Goal: Task Accomplishment & Management: Manage account settings

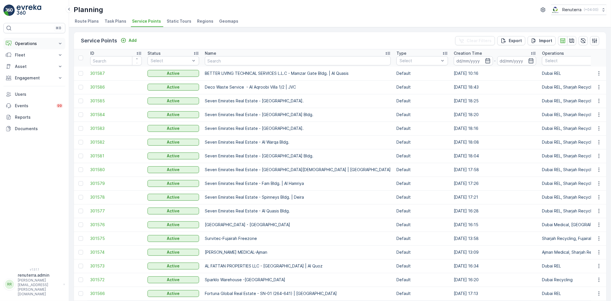
click at [46, 46] on p "Operations" at bounding box center [34, 44] width 39 height 6
click at [213, 62] on input "text" at bounding box center [298, 60] width 186 height 9
type input "art"
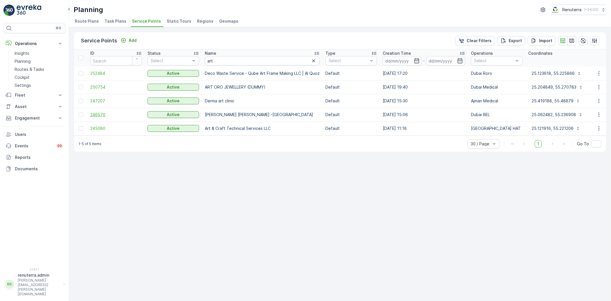
click at [118, 116] on span "246570" at bounding box center [116, 115] width 52 height 6
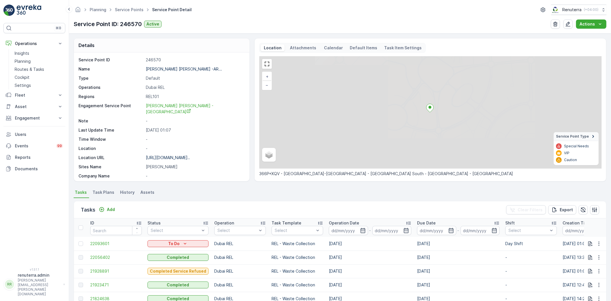
click at [131, 13] on ul "Service Points" at bounding box center [132, 10] width 37 height 8
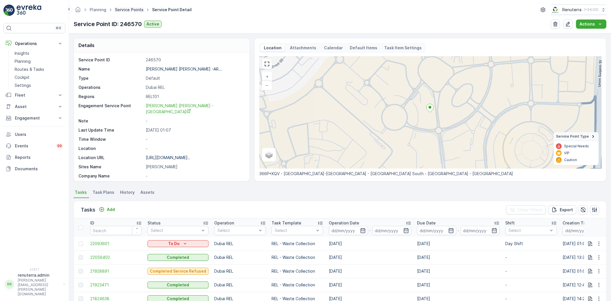
click at [129, 11] on link "Service Points" at bounding box center [129, 9] width 29 height 5
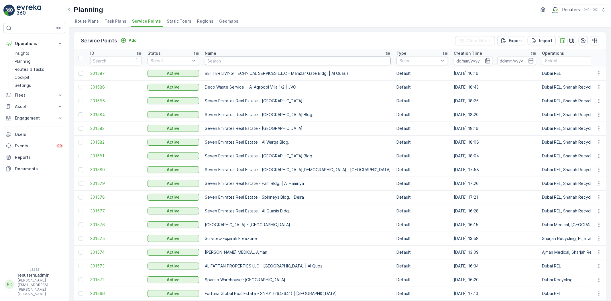
click at [213, 59] on input "text" at bounding box center [298, 60] width 186 height 9
type input "uni"
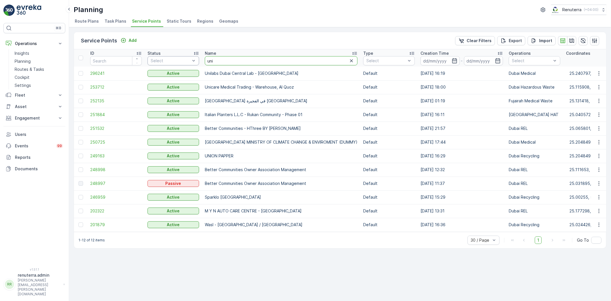
drag, startPoint x: 227, startPoint y: 61, endPoint x: 193, endPoint y: 59, distance: 34.8
type input "art"
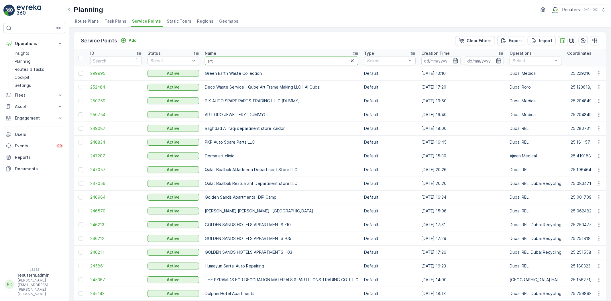
drag, startPoint x: 220, startPoint y: 61, endPoint x: 199, endPoint y: 65, distance: 21.3
type input "art"
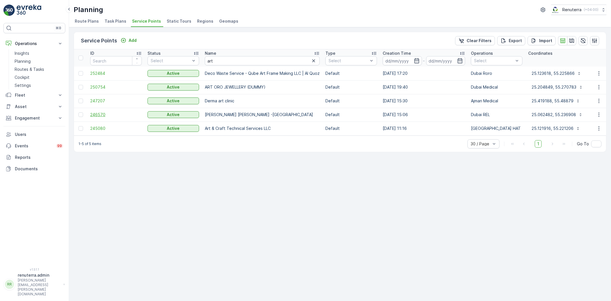
click at [90, 115] on span "246570" at bounding box center [116, 115] width 52 height 6
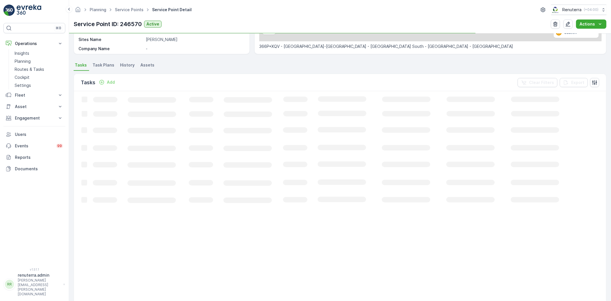
scroll to position [127, 0]
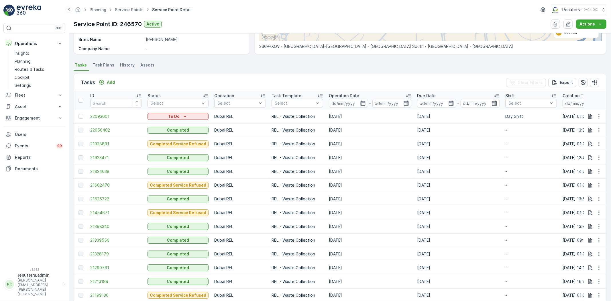
click at [373, 166] on td "[DATE]" at bounding box center [370, 172] width 88 height 14
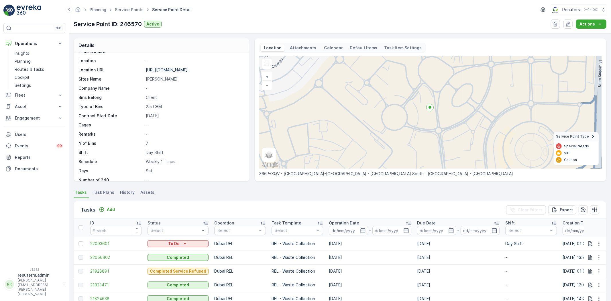
scroll to position [88, 0]
click at [105, 191] on span "Task Plans" at bounding box center [104, 192] width 22 height 6
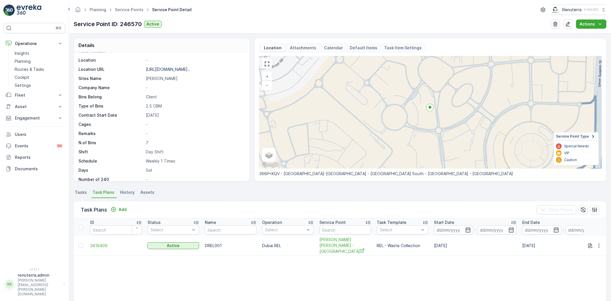
click at [85, 193] on span "Tasks" at bounding box center [81, 192] width 12 height 6
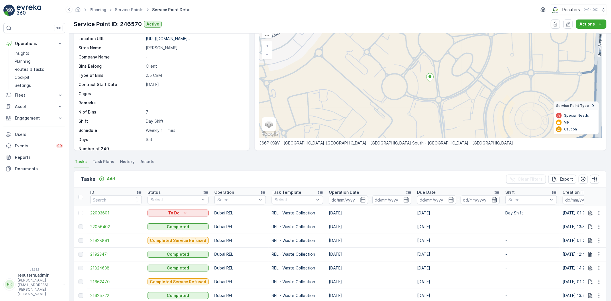
scroll to position [32, 0]
click at [126, 9] on link "Service Points" at bounding box center [129, 9] width 29 height 5
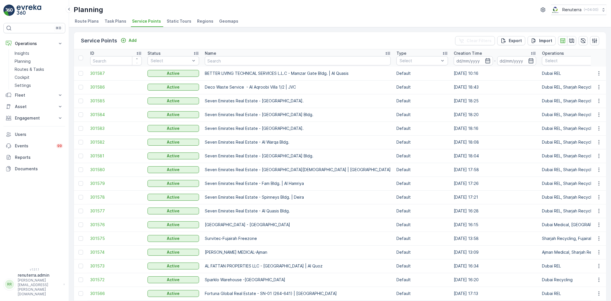
click at [209, 61] on input "text" at bounding box center [298, 60] width 186 height 9
type input "Qut"
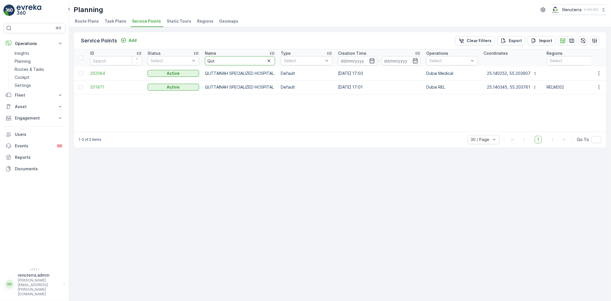
drag, startPoint x: 214, startPoint y: 62, endPoint x: 203, endPoint y: 62, distance: 10.9
click at [203, 62] on th "Name Qut" at bounding box center [240, 57] width 76 height 17
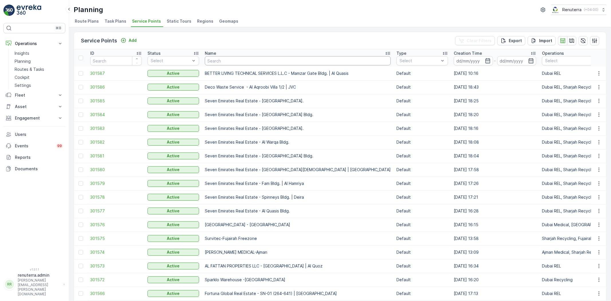
click at [211, 61] on input "text" at bounding box center [298, 60] width 186 height 9
click at [217, 59] on input "text" at bounding box center [298, 60] width 186 height 9
type input "Emirates"
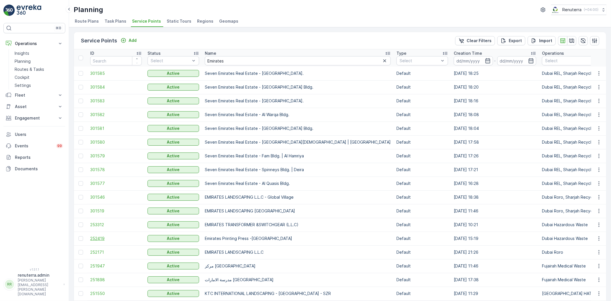
click at [101, 236] on span "252419" at bounding box center [116, 239] width 52 height 6
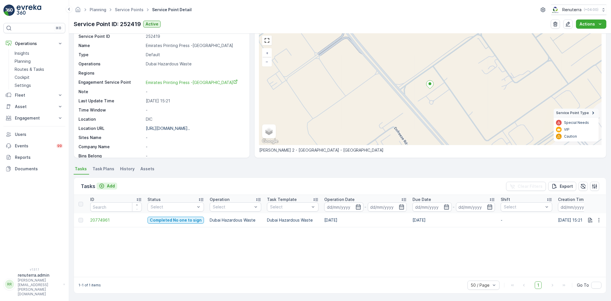
scroll to position [24, 0]
click at [110, 185] on p "Add" at bounding box center [111, 186] width 8 height 6
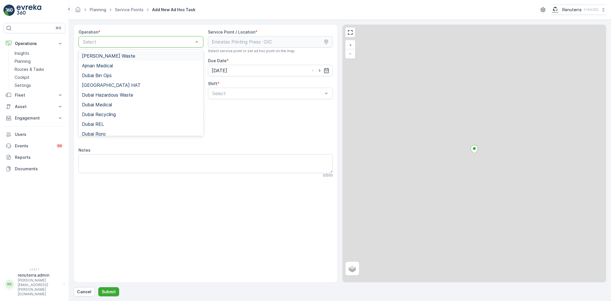
click at [118, 46] on div "Select" at bounding box center [141, 41] width 125 height 11
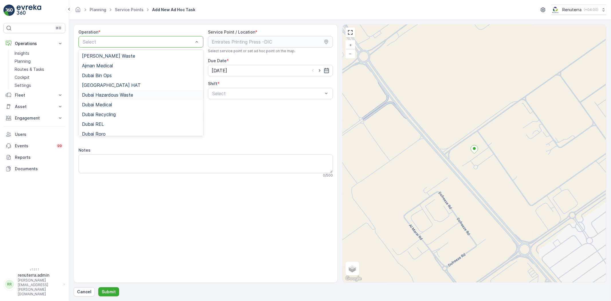
click at [117, 90] on div "Dubai Hazardous Waste" at bounding box center [141, 95] width 125 height 10
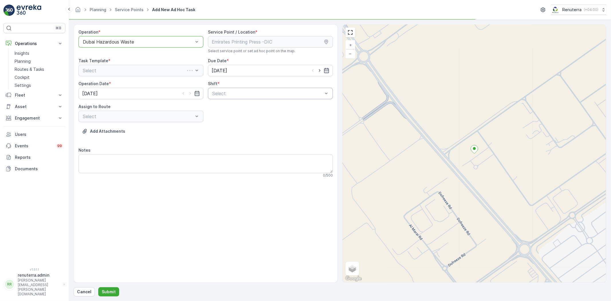
click at [261, 89] on div "Select" at bounding box center [270, 93] width 125 height 11
click at [239, 106] on div "Day Shift" at bounding box center [271, 107] width 118 height 5
click at [178, 120] on div "Select" at bounding box center [141, 116] width 125 height 11
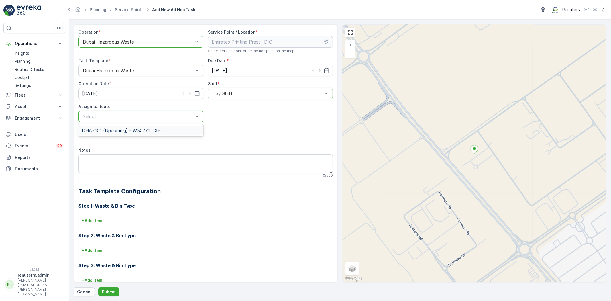
drag, startPoint x: 142, startPoint y: 137, endPoint x: 139, endPoint y: 133, distance: 4.8
click at [138, 130] on span "DHAZ101 (Upcoming) - W35771 DXB" at bounding box center [121, 130] width 79 height 5
click at [107, 287] on button "Submit" at bounding box center [108, 291] width 21 height 9
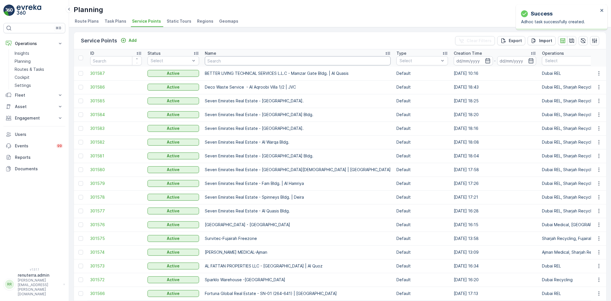
click at [216, 58] on input "text" at bounding box center [298, 60] width 186 height 9
click at [219, 59] on input "text" at bounding box center [298, 60] width 186 height 9
type input "KHK"
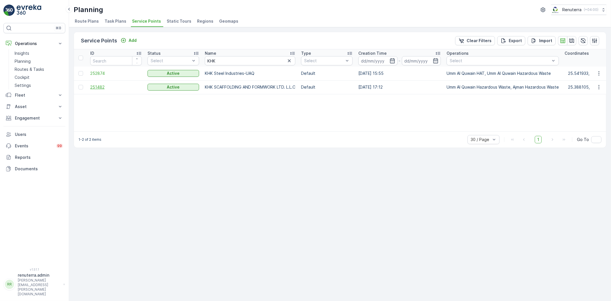
click at [119, 85] on span "251482" at bounding box center [116, 87] width 52 height 6
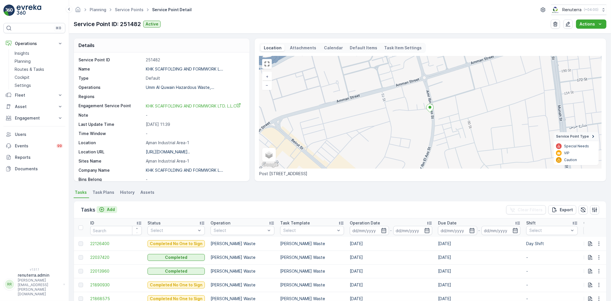
click at [116, 210] on button "Add" at bounding box center [107, 209] width 21 height 7
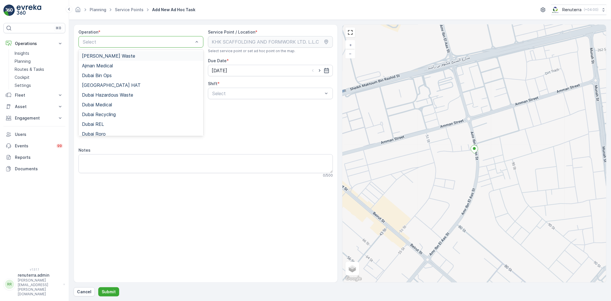
click at [118, 59] on div "[PERSON_NAME] Waste" at bounding box center [141, 56] width 125 height 10
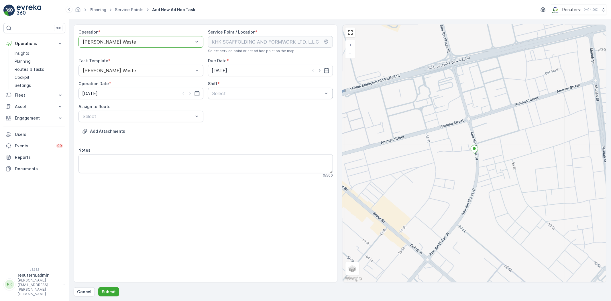
click at [224, 99] on div "Operation * option Ajman Hazardous Waste, selected. Ajman Hazardous Waste Servi…" at bounding box center [206, 105] width 255 height 153
drag, startPoint x: 228, startPoint y: 105, endPoint x: 225, endPoint y: 95, distance: 10.2
click at [227, 103] on div "Operation * option Ajman Hazardous Waste, selected. Ajman Hazardous Waste Servi…" at bounding box center [206, 105] width 255 height 153
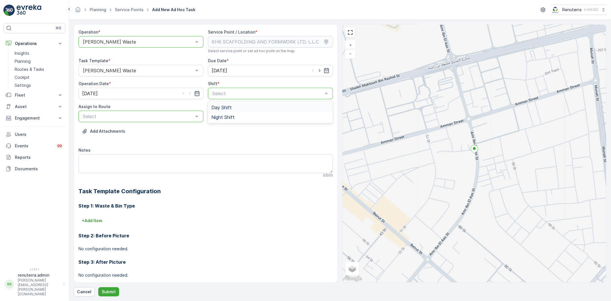
click at [167, 122] on div "Select" at bounding box center [141, 116] width 125 height 11
click at [216, 97] on p "Select" at bounding box center [267, 93] width 111 height 7
drag, startPoint x: 213, startPoint y: 93, endPoint x: 216, endPoint y: 99, distance: 5.9
click at [214, 93] on div at bounding box center [268, 93] width 112 height 5
click at [216, 105] on span "Day Shift" at bounding box center [222, 107] width 20 height 5
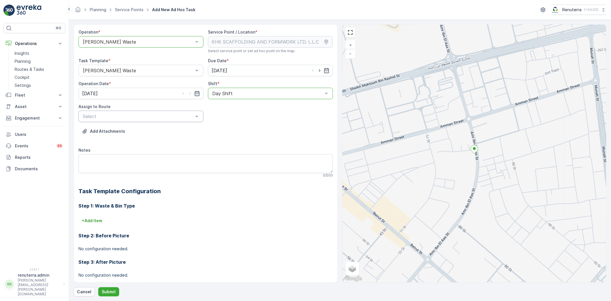
click at [170, 120] on div "Select" at bounding box center [141, 116] width 125 height 11
click at [155, 135] on div "AJHAZ101 (Upcoming) - W35771 DXB" at bounding box center [141, 131] width 125 height 10
click at [109, 299] on form "Operation * option Ajman Hazardous Waste, selected. Ajman Hazardous Waste Servi…" at bounding box center [340, 160] width 542 height 281
click at [108, 294] on p "Submit" at bounding box center [109, 292] width 14 height 6
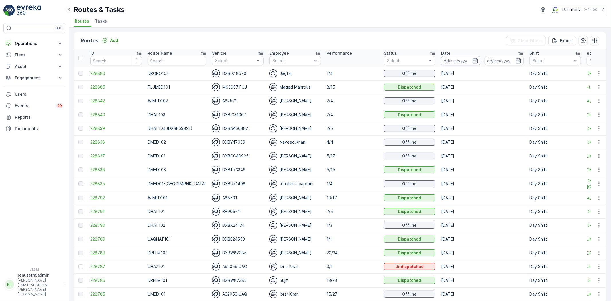
click at [453, 62] on input at bounding box center [460, 60] width 39 height 9
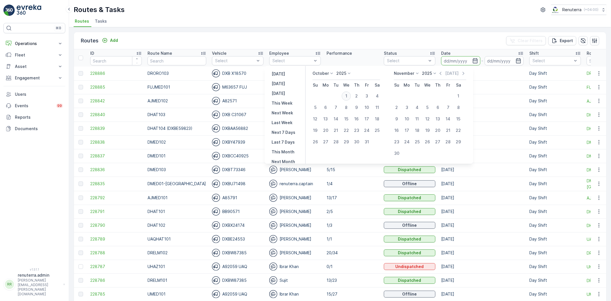
click at [347, 96] on div "1" at bounding box center [346, 95] width 9 height 9
type input "[DATE]"
click at [347, 96] on div "1" at bounding box center [346, 95] width 9 height 9
type input "[DATE]"
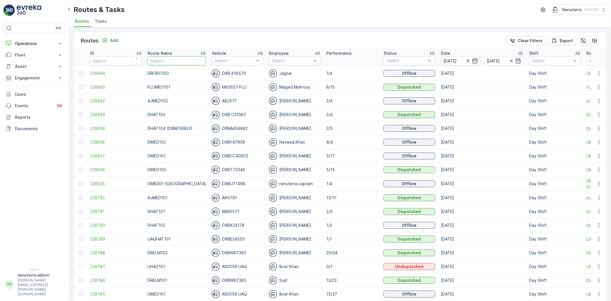
click at [183, 59] on input "text" at bounding box center [177, 60] width 58 height 9
type input "DRELM102"
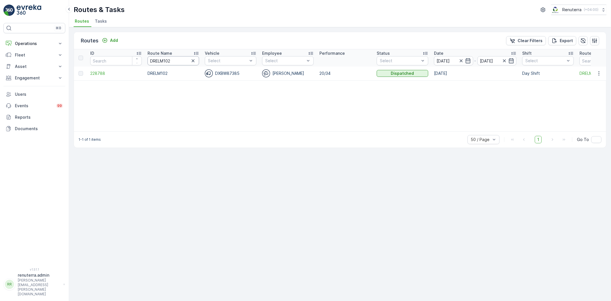
click at [178, 58] on input "DRELM102" at bounding box center [174, 60] width 52 height 9
type input "DRELM101"
click at [96, 71] on span "228786" at bounding box center [116, 74] width 52 height 6
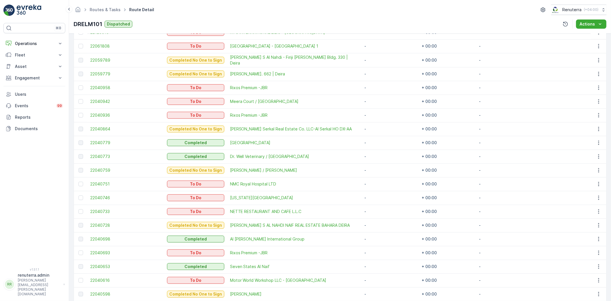
scroll to position [246, 0]
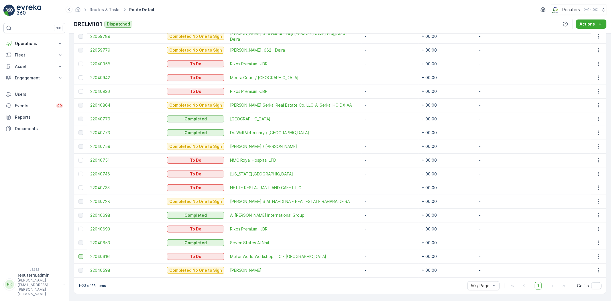
click at [80, 255] on div at bounding box center [81, 256] width 5 height 5
click at [79, 254] on input "checkbox" at bounding box center [79, 254] width 0 height 0
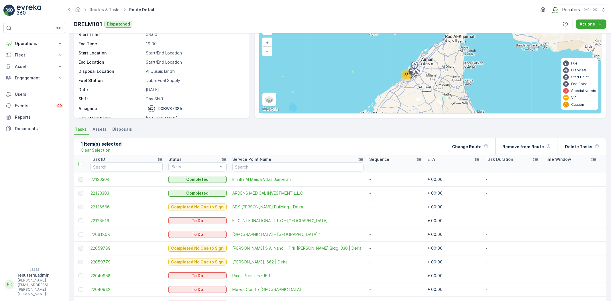
scroll to position [24, 0]
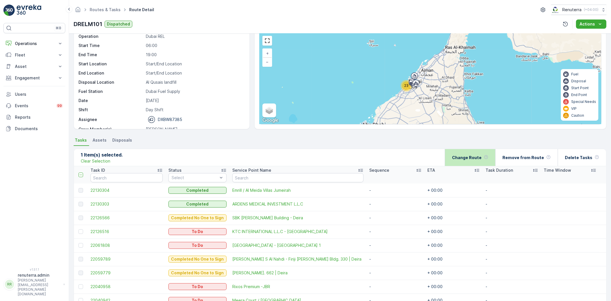
click at [480, 157] on p "Change Route" at bounding box center [467, 158] width 30 height 6
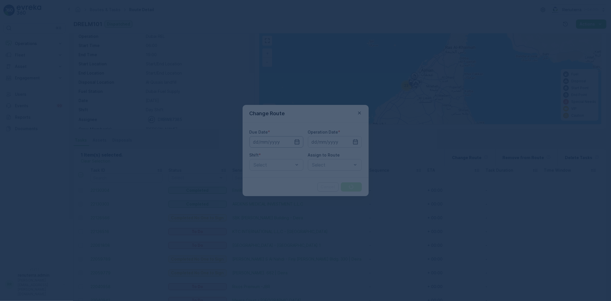
type input "[DATE]"
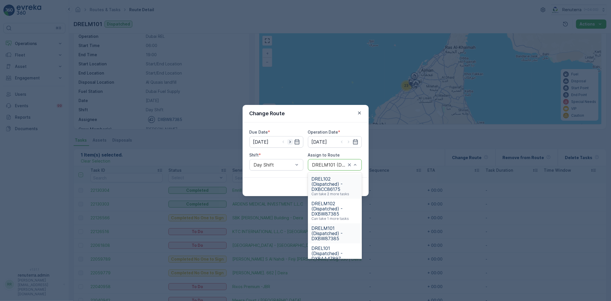
click at [288, 143] on icon "button" at bounding box center [290, 142] width 6 height 6
type input "[DATE]"
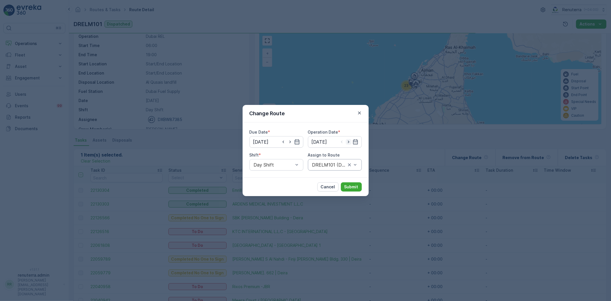
click at [350, 141] on icon "button" at bounding box center [349, 142] width 6 height 6
type input "[DATE]"
click at [320, 171] on div "Due Date * [DATE] Operation Date * [DATE] Shift * Day Shift Assign to Route DRE…" at bounding box center [306, 149] width 126 height 55
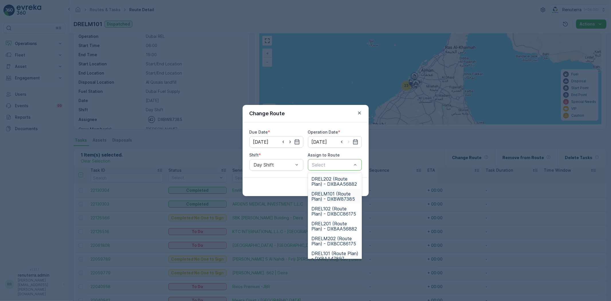
click at [333, 197] on span "DRELM101 (Route Plan) - DXBW87385" at bounding box center [335, 196] width 47 height 10
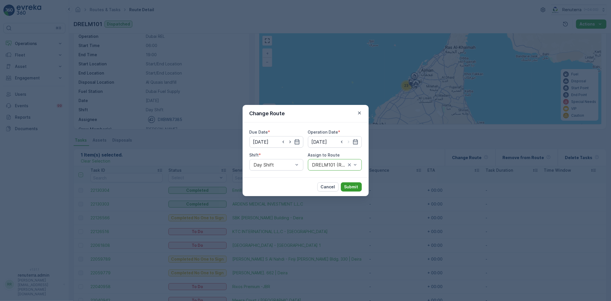
click at [348, 190] on button "Submit" at bounding box center [351, 186] width 21 height 9
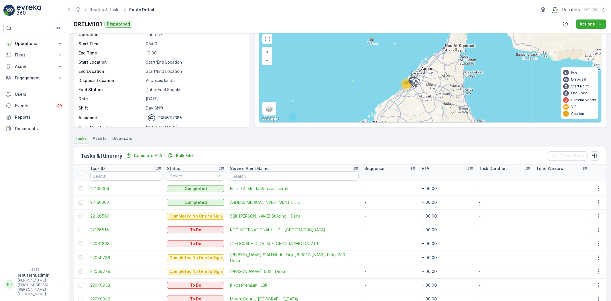
scroll to position [0, 0]
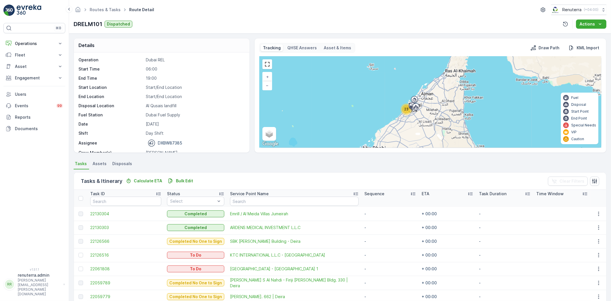
click at [404, 109] on span "23" at bounding box center [406, 109] width 4 height 4
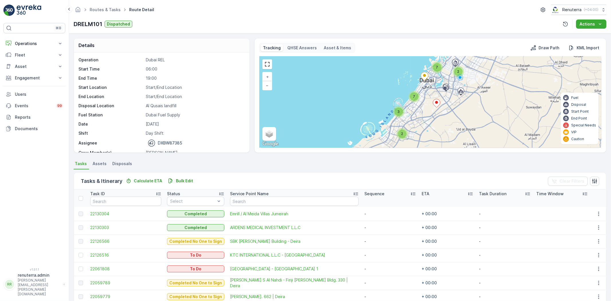
click at [399, 133] on div "2" at bounding box center [402, 134] width 9 height 9
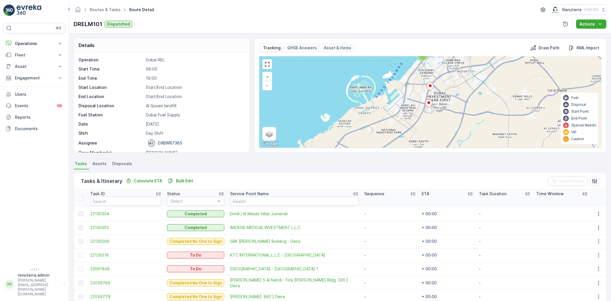
drag, startPoint x: 397, startPoint y: 130, endPoint x: 385, endPoint y: 122, distance: 14.1
click at [410, 96] on div "3 2 5 2 2 3 + − Satellite Roadmap Terrain Hybrid Leaflet Keyboard shortcuts Map…" at bounding box center [431, 101] width 342 height 91
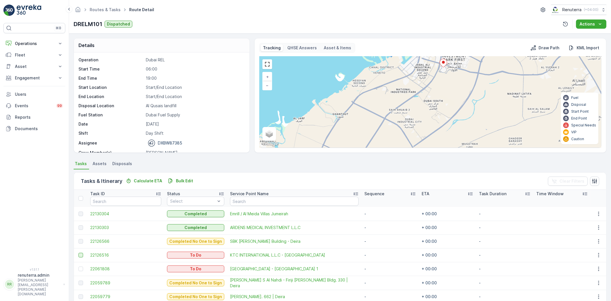
click at [81, 256] on div at bounding box center [81, 255] width 5 height 5
click at [79, 253] on input "checkbox" at bounding box center [79, 253] width 0 height 0
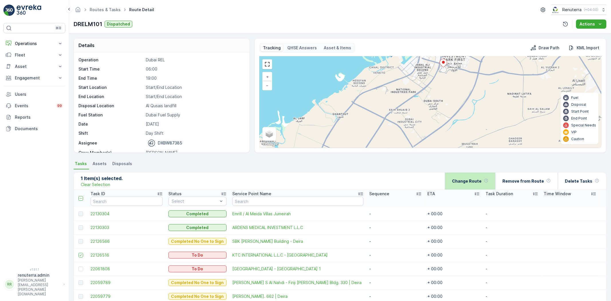
drag, startPoint x: 480, startPoint y: 171, endPoint x: 478, endPoint y: 174, distance: 3.1
click at [470, 181] on p "Change Route" at bounding box center [467, 181] width 30 height 6
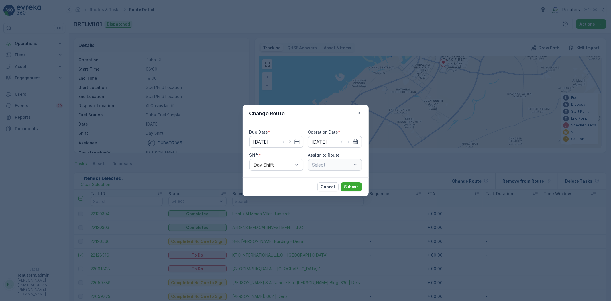
type input "[DATE]"
click at [323, 168] on div "DRELM101 (Dispatched) - DXBW87385" at bounding box center [335, 164] width 54 height 11
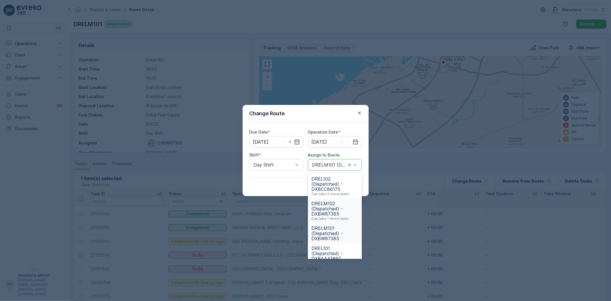
click at [334, 205] on span "DRELM102 (Dispatched) - DXBW87385" at bounding box center [335, 208] width 47 height 15
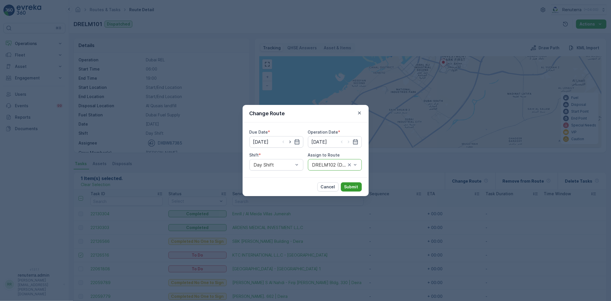
click at [347, 188] on p "Submit" at bounding box center [352, 187] width 14 height 6
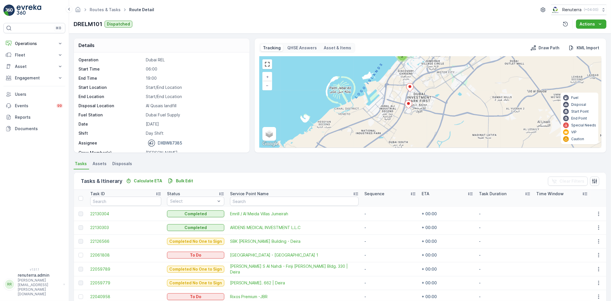
click at [400, 124] on div "3 2 5 2 2 3 + − Satellite Roadmap Terrain Hybrid Leaflet Keyboard shortcuts Map…" at bounding box center [431, 101] width 342 height 91
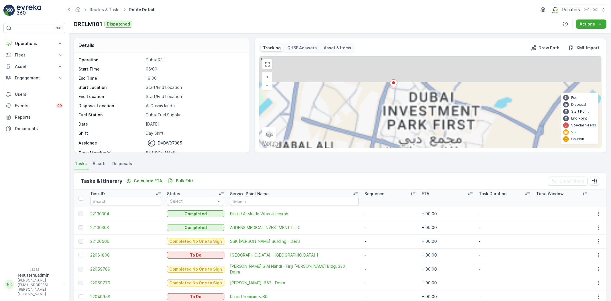
drag, startPoint x: 420, startPoint y: 101, endPoint x: 408, endPoint y: 145, distance: 45.6
click at [408, 145] on div "3 4 2 + − Satellite Roadmap Terrain Hybrid Leaflet Keyboard shortcuts Map Data …" at bounding box center [431, 101] width 342 height 91
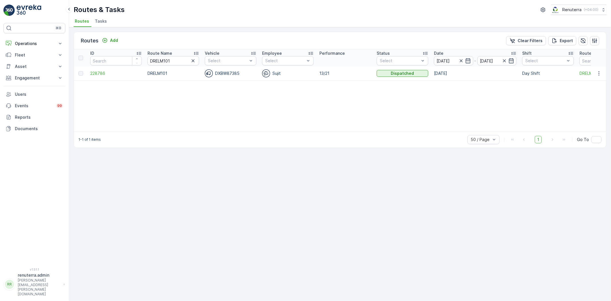
click at [172, 61] on input "DRELM101" at bounding box center [174, 60] width 52 height 9
type input "DRELM102"
click at [117, 76] on td "228788" at bounding box center [115, 73] width 57 height 14
click at [101, 74] on span "228788" at bounding box center [116, 74] width 52 height 6
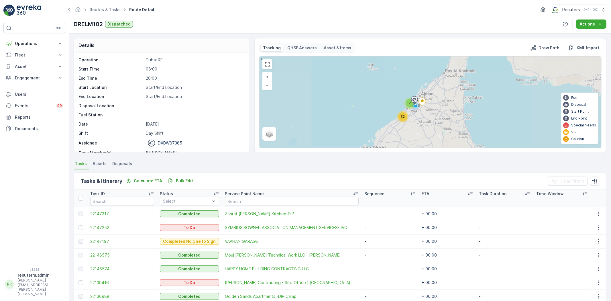
click at [400, 122] on div "2 32 + − Satellite Roadmap Terrain Hybrid Leaflet Fuel Disposal Start Point End…" at bounding box center [431, 101] width 342 height 91
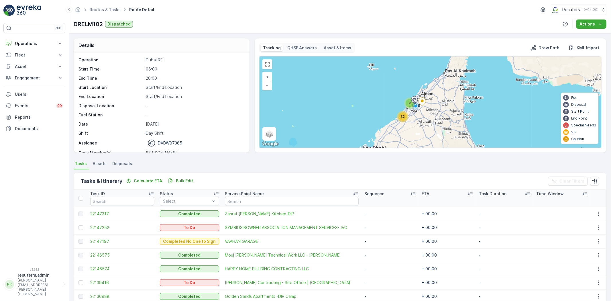
click at [406, 115] on div "32" at bounding box center [402, 116] width 11 height 11
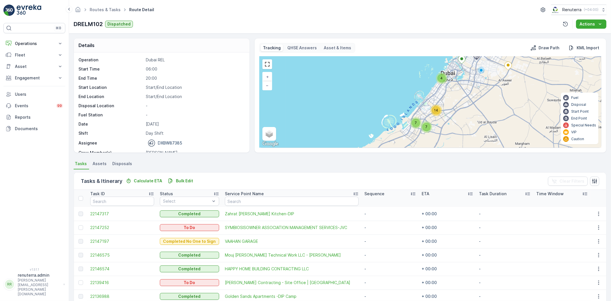
click at [437, 111] on span "14" at bounding box center [437, 110] width 4 height 4
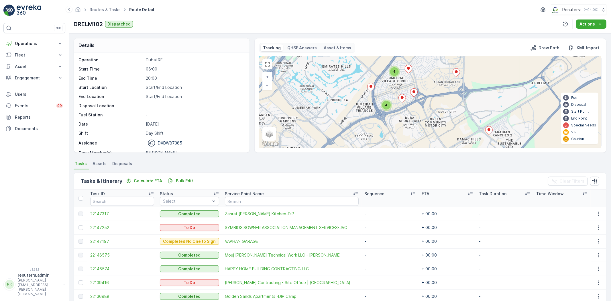
drag, startPoint x: 415, startPoint y: 127, endPoint x: 457, endPoint y: 62, distance: 76.9
click at [456, 64] on div "2 4 2 2 4 4 + − Satellite Roadmap Terrain Hybrid Leaflet Keyboard shortcuts Map…" at bounding box center [431, 101] width 342 height 91
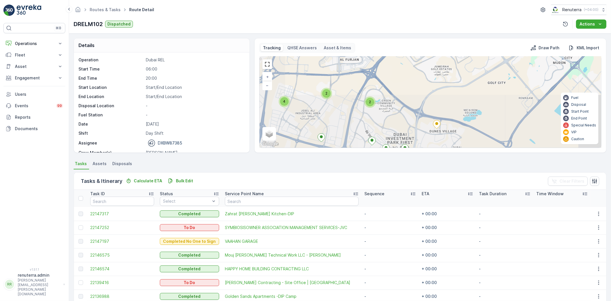
click at [408, 102] on div "2 4 2 2 4 4 + − Satellite Roadmap Terrain Hybrid Leaflet Keyboard shortcuts Map…" at bounding box center [431, 101] width 342 height 91
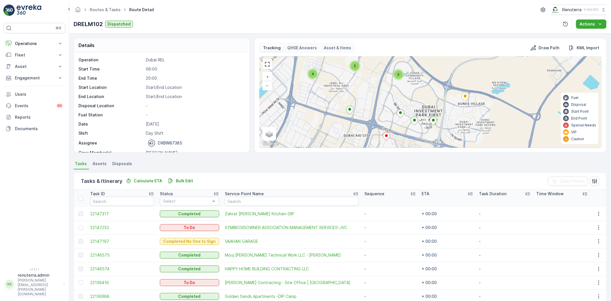
click at [402, 112] on icon at bounding box center [400, 113] width 7 height 8
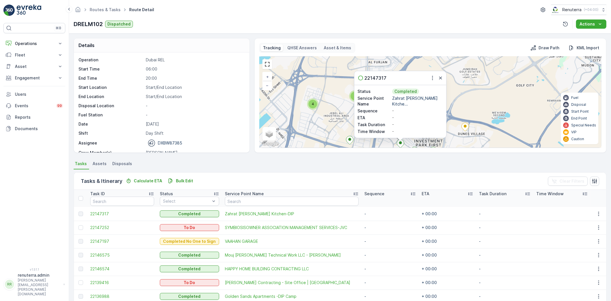
click at [436, 77] on div at bounding box center [436, 78] width 15 height 7
drag, startPoint x: 439, startPoint y: 78, endPoint x: 434, endPoint y: 95, distance: 17.5
click at [439, 78] on icon "button" at bounding box center [441, 78] width 6 height 6
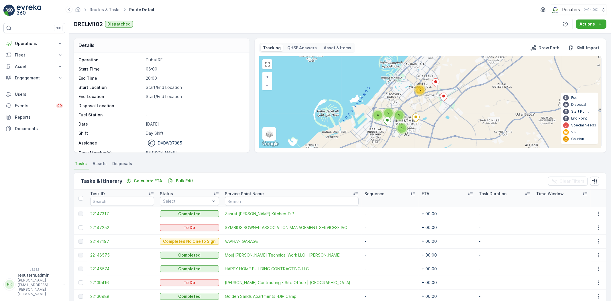
drag, startPoint x: 402, startPoint y: 125, endPoint x: 393, endPoint y: 130, distance: 9.9
click at [396, 130] on div "4" at bounding box center [401, 128] width 11 height 11
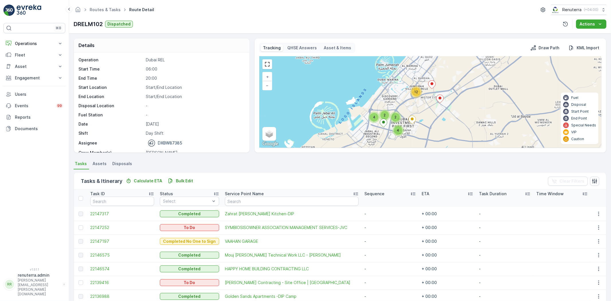
click at [428, 81] on div "2 4 2 2 4 2 12 + − Satellite Roadmap Terrain Hybrid Leaflet Keyboard shortcuts …" at bounding box center [431, 101] width 342 height 91
click at [423, 89] on div "2 4 2 2 4 2 12 + − Satellite Roadmap Terrain Hybrid Leaflet Keyboard shortcuts …" at bounding box center [431, 101] width 342 height 91
click at [418, 91] on div "12" at bounding box center [416, 92] width 9 height 9
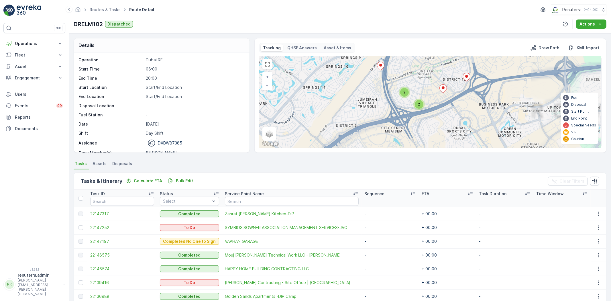
drag, startPoint x: 433, startPoint y: 101, endPoint x: 433, endPoint y: 89, distance: 12.0
click at [433, 90] on div "2 2 4 2 2 + − Satellite Roadmap Terrain Hybrid Leaflet Keyboard shortcuts Map D…" at bounding box center [431, 101] width 342 height 91
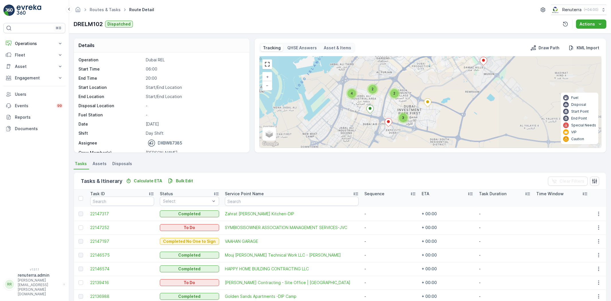
drag, startPoint x: 436, startPoint y: 132, endPoint x: 439, endPoint y: 98, distance: 34.2
click at [442, 89] on div "2 4 2 3 2 5 6 + − Satellite Roadmap Terrain Hybrid Leaflet Keyboard shortcuts M…" at bounding box center [431, 101] width 342 height 91
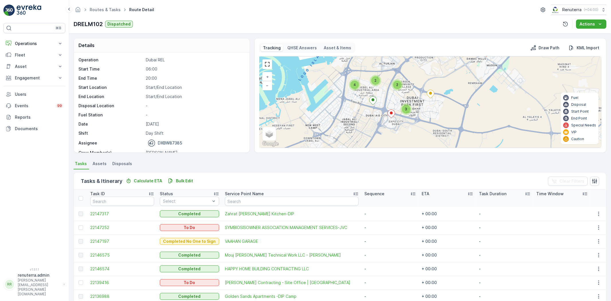
click at [402, 110] on div "3" at bounding box center [406, 109] width 9 height 9
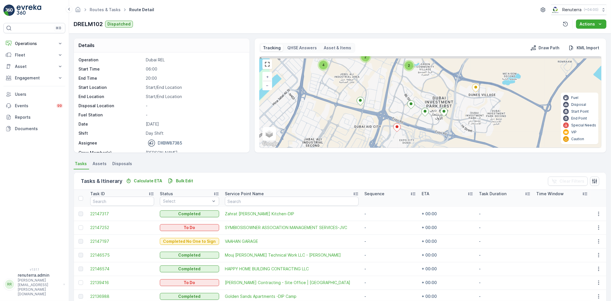
drag, startPoint x: 441, startPoint y: 120, endPoint x: 440, endPoint y: 136, distance: 16.7
click at [440, 136] on div "2 4 2 2 4 4 + − Satellite Roadmap Terrain Hybrid Leaflet Keyboard shortcuts Map…" at bounding box center [431, 101] width 342 height 91
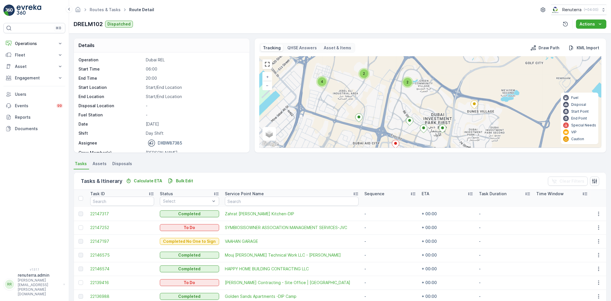
click at [408, 82] on span "2" at bounding box center [408, 82] width 2 height 4
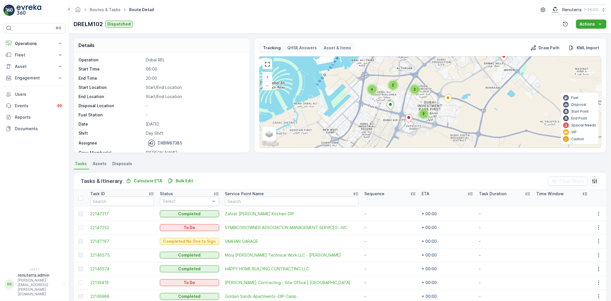
drag, startPoint x: 418, startPoint y: 107, endPoint x: 418, endPoint y: 103, distance: 4.0
click at [418, 103] on div "2 4 2 3 2 5 6 + − Satellite Roadmap Terrain Hybrid Leaflet Keyboard shortcuts M…" at bounding box center [431, 101] width 342 height 91
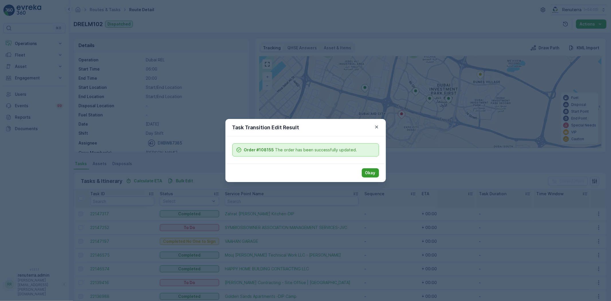
click at [373, 170] on p "Okay" at bounding box center [370, 173] width 10 height 6
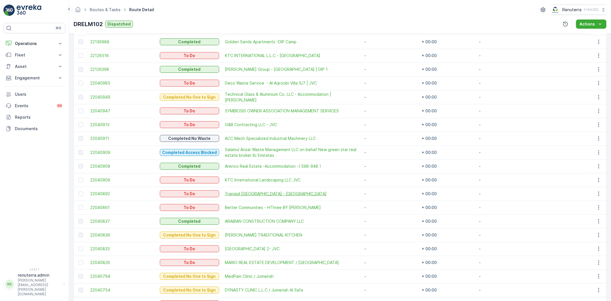
scroll to position [412, 0]
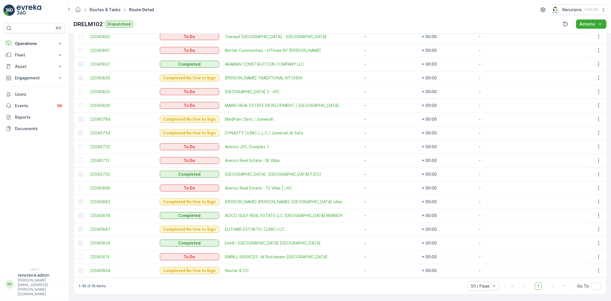
click at [112, 10] on link "Routes & Tasks" at bounding box center [105, 9] width 31 height 5
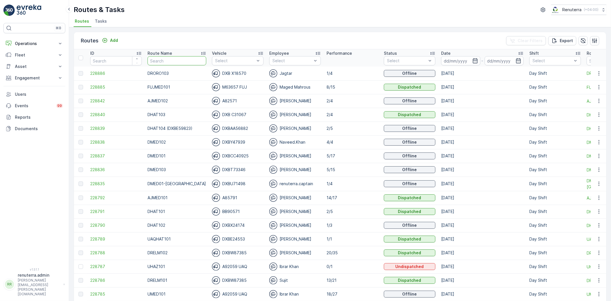
click at [159, 60] on input "text" at bounding box center [177, 60] width 59 height 9
type input "DREl101"
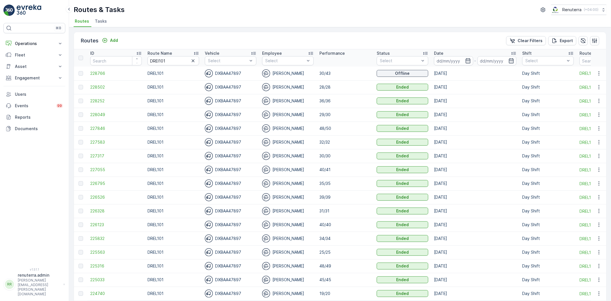
click at [134, 68] on td "228766" at bounding box center [115, 73] width 57 height 14
click at [106, 73] on span "228766" at bounding box center [116, 74] width 52 height 6
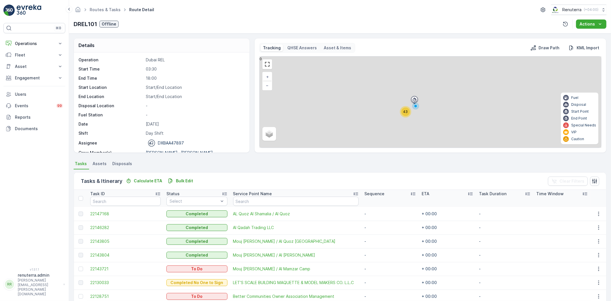
click at [407, 115] on div "43" at bounding box center [406, 111] width 9 height 9
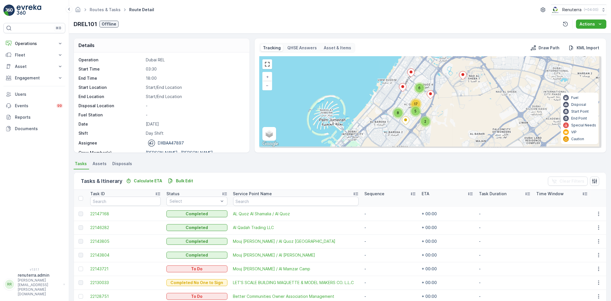
drag, startPoint x: 439, startPoint y: 114, endPoint x: 430, endPoint y: 85, distance: 30.9
click at [429, 90] on div "2 6 5 17 8 + − Satellite Roadmap Terrain Hybrid Leaflet Keyboard shortcuts Map …" at bounding box center [431, 101] width 342 height 91
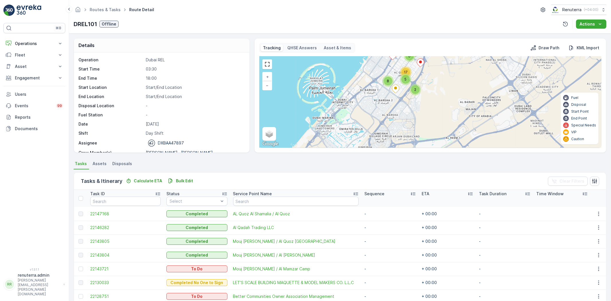
drag, startPoint x: 416, startPoint y: 119, endPoint x: 410, endPoint y: 79, distance: 40.7
click at [411, 78] on div "2 6 5 17 8 + − Satellite Roadmap Terrain Hybrid Leaflet Keyboard shortcuts Map …" at bounding box center [431, 101] width 342 height 91
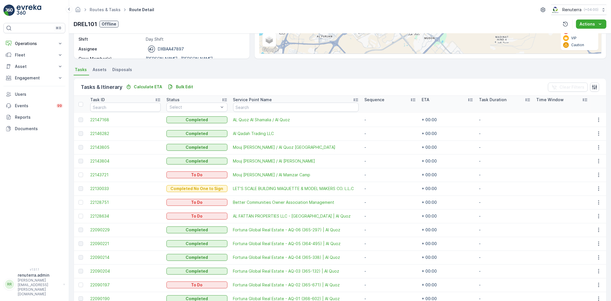
scroll to position [127, 0]
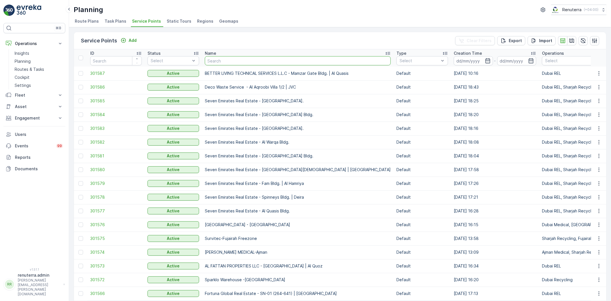
click at [214, 58] on input "text" at bounding box center [298, 60] width 186 height 9
type input "Imdad"
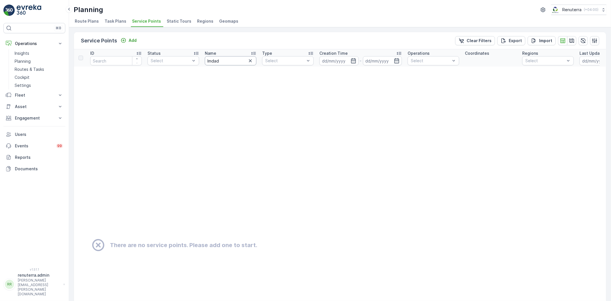
click at [222, 62] on input "Imdad" at bounding box center [231, 60] width 52 height 9
type input "Imdaad"
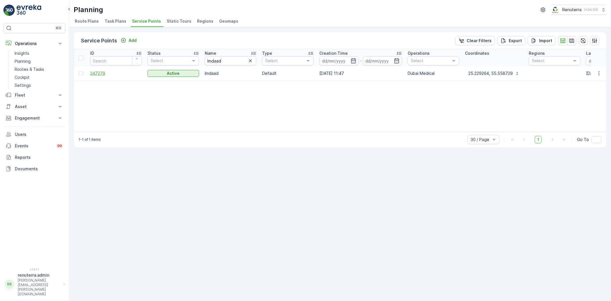
click at [103, 74] on span "247279" at bounding box center [116, 74] width 52 height 6
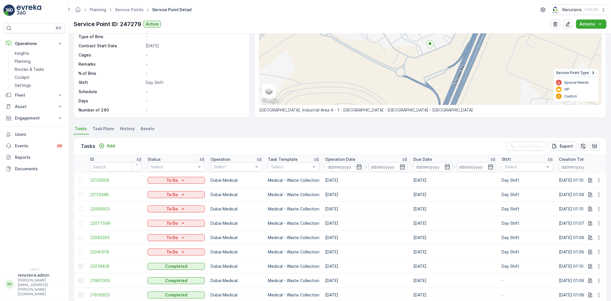
scroll to position [127, 0]
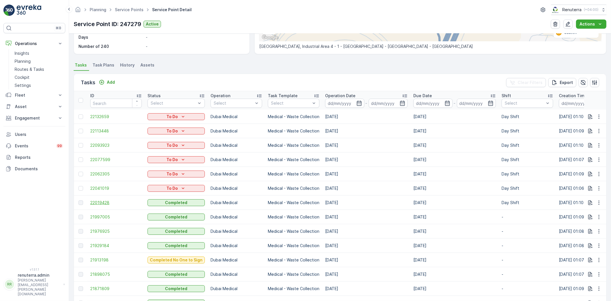
click at [99, 200] on span "22019428" at bounding box center [116, 203] width 52 height 6
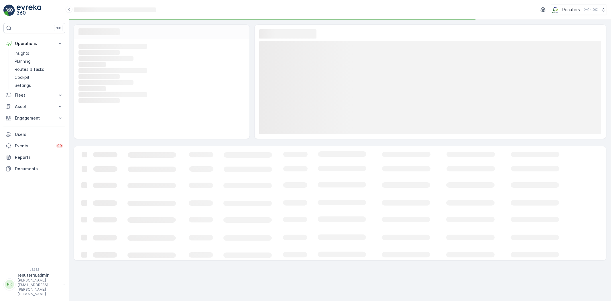
click at [99, 202] on rect at bounding box center [349, 203] width 550 height 114
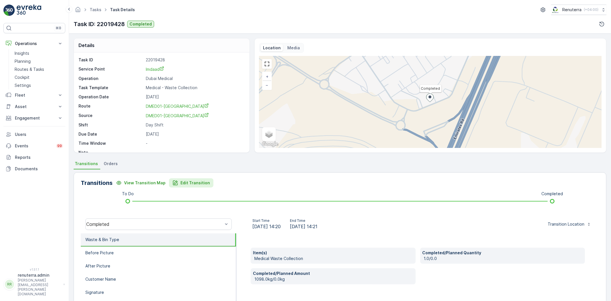
click at [176, 181] on div "Edit Transition" at bounding box center [192, 183] width 38 height 6
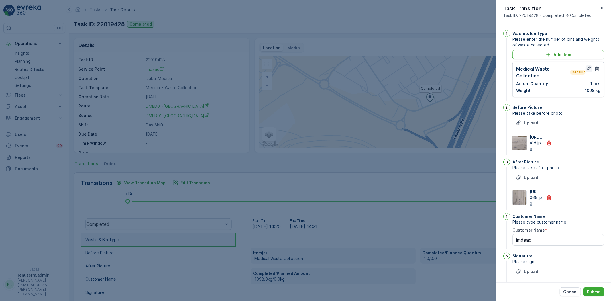
click at [588, 67] on icon "button" at bounding box center [589, 68] width 5 height 5
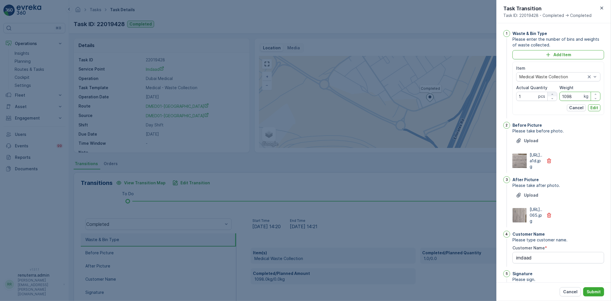
drag, startPoint x: 557, startPoint y: 94, endPoint x: 552, endPoint y: 94, distance: 5.2
click at [552, 94] on div "Item Medical Waste Collection Actual Quantity 1 pcs Weight 1098 kg" at bounding box center [558, 83] width 84 height 36
type input "1213"
click at [591, 108] on p "Edit" at bounding box center [595, 108] width 8 height 6
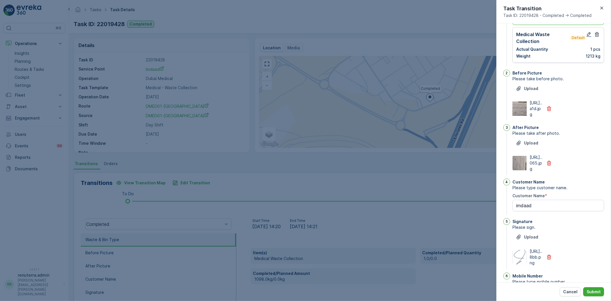
scroll to position [108, 0]
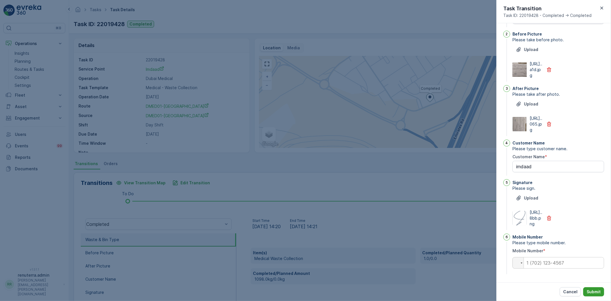
click at [592, 289] on p "Submit" at bounding box center [594, 292] width 14 height 6
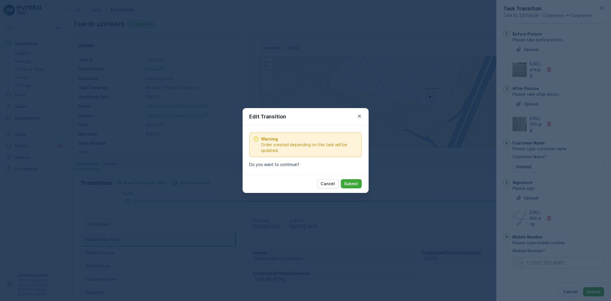
click at [356, 185] on p "Submit" at bounding box center [352, 184] width 14 height 6
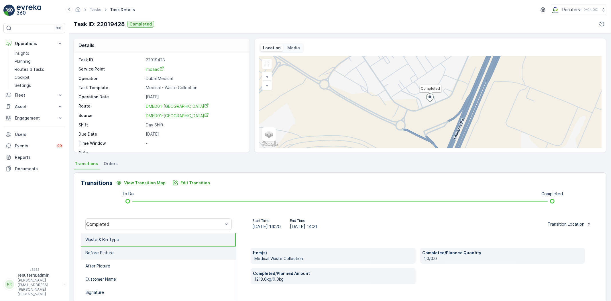
drag, startPoint x: 144, startPoint y: 257, endPoint x: 140, endPoint y: 256, distance: 4.1
click at [142, 253] on li "Before Picture" at bounding box center [158, 252] width 155 height 13
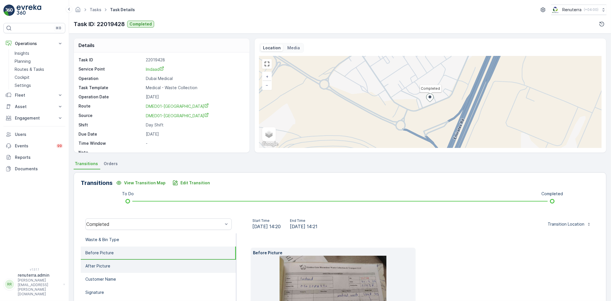
click at [140, 260] on li "After Picture" at bounding box center [158, 266] width 155 height 13
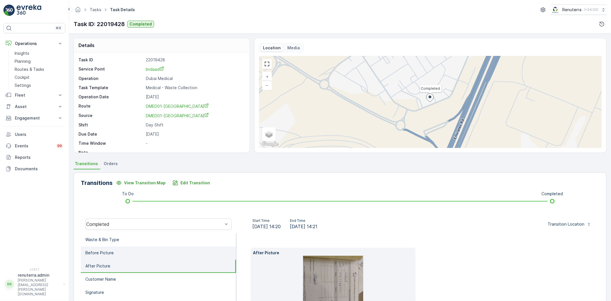
click at [138, 250] on li "Before Picture" at bounding box center [158, 252] width 155 height 13
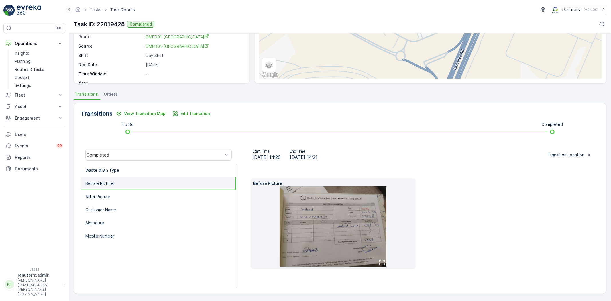
drag, startPoint x: 131, startPoint y: 168, endPoint x: 132, endPoint y: 172, distance: 4.2
click at [131, 168] on li "Waste & Bin Type" at bounding box center [158, 170] width 155 height 13
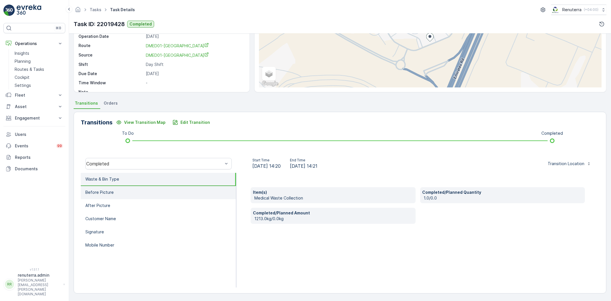
click at [140, 193] on li "Before Picture" at bounding box center [158, 192] width 155 height 13
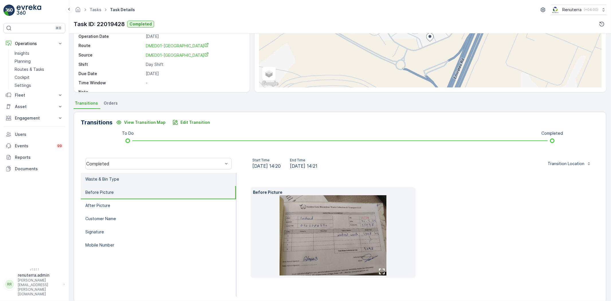
click at [134, 180] on li "Waste & Bin Type" at bounding box center [158, 179] width 155 height 13
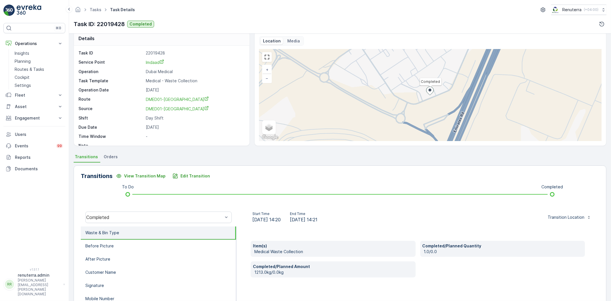
scroll to position [0, 0]
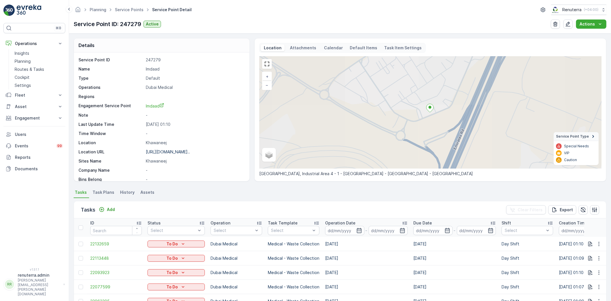
click at [124, 5] on div "Planning Service Points Service Point Detail Renuterra ( +04:00 )" at bounding box center [340, 10] width 533 height 10
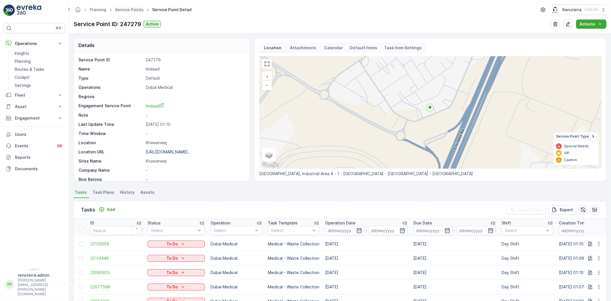
click at [130, 12] on span "Service Points" at bounding box center [129, 10] width 31 height 6
click at [131, 10] on link "Service Points" at bounding box center [129, 9] width 29 height 5
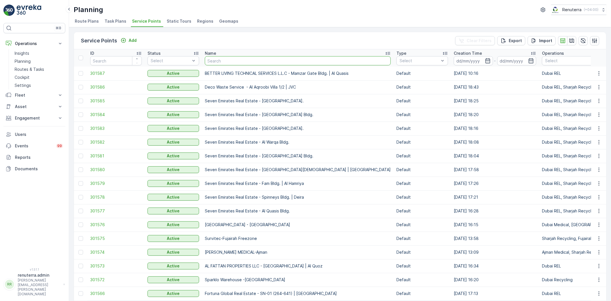
click at [232, 62] on input "text" at bounding box center [298, 60] width 186 height 9
type input "right"
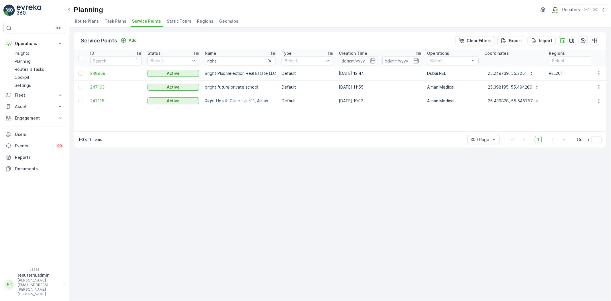
click at [123, 104] on td "247115" at bounding box center [115, 101] width 57 height 14
click at [116, 101] on span "247115" at bounding box center [116, 101] width 52 height 6
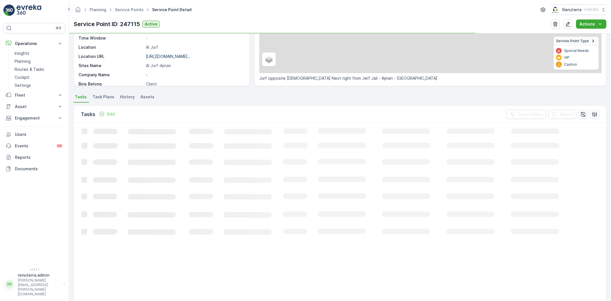
scroll to position [95, 0]
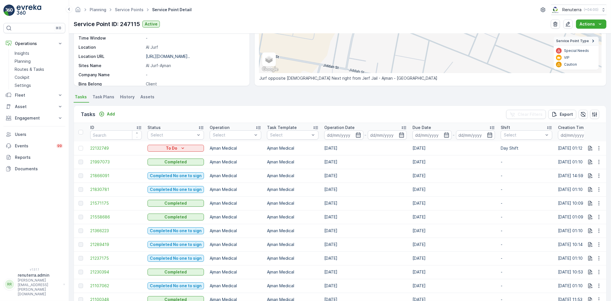
click at [81, 146] on div at bounding box center [81, 148] width 5 height 5
click at [79, 146] on input "checkbox" at bounding box center [79, 146] width 0 height 0
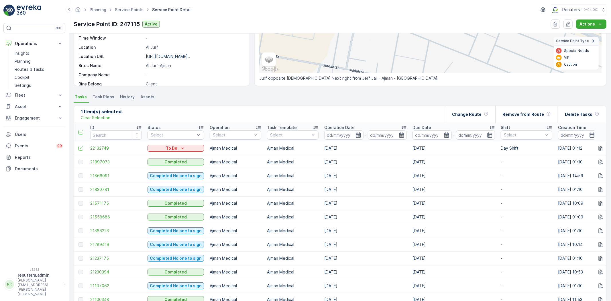
click at [121, 115] on div "Clear Selection" at bounding box center [102, 118] width 42 height 6
click at [447, 123] on th "Due Date -" at bounding box center [454, 132] width 88 height 18
click at [457, 114] on div "Change Route" at bounding box center [470, 114] width 50 height 17
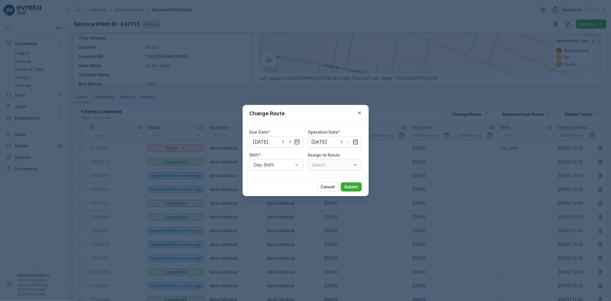
type input "06.10.2025"
click at [285, 142] on icon "button" at bounding box center [284, 142] width 6 height 6
type input "05.10.2025"
click at [285, 142] on icon "button" at bounding box center [284, 142] width 6 height 6
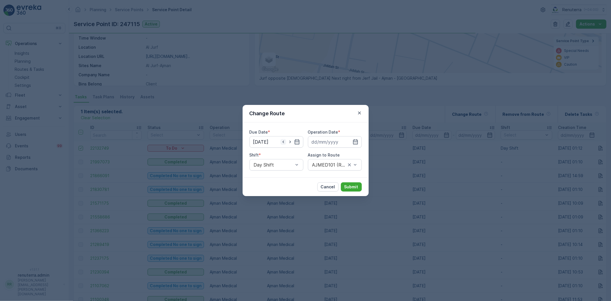
click at [285, 142] on icon "button" at bounding box center [284, 142] width 6 height 6
type input "[DATE]"
click at [322, 142] on input at bounding box center [335, 141] width 54 height 11
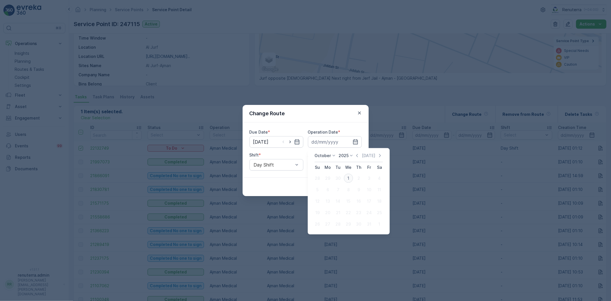
click at [347, 178] on div "1" at bounding box center [348, 178] width 9 height 9
type input "[DATE]"
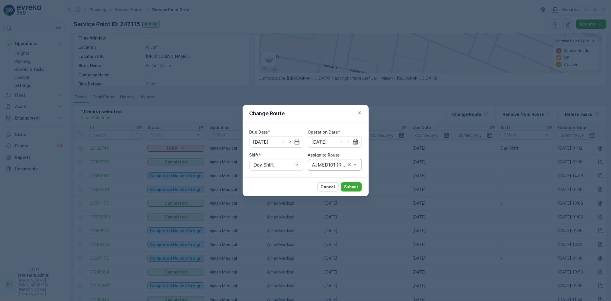
click at [336, 168] on div "AJMED101 (Route Plan) - A85791" at bounding box center [335, 164] width 54 height 11
drag, startPoint x: 331, startPoint y: 183, endPoint x: 335, endPoint y: 181, distance: 5.1
click at [331, 183] on span "AJMED101 (Dispatched) - A85791" at bounding box center [335, 183] width 47 height 15
click at [343, 183] on button "Submit" at bounding box center [351, 186] width 21 height 9
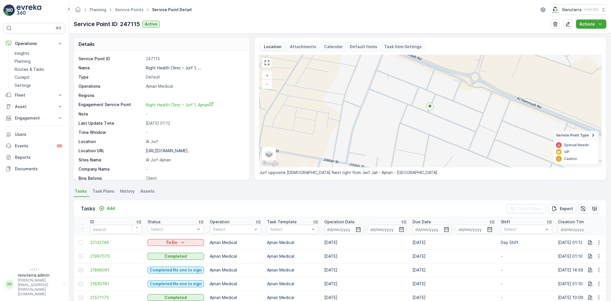
scroll to position [0, 0]
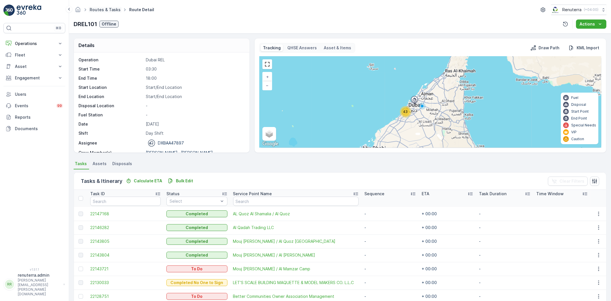
click at [104, 9] on link "Routes & Tasks" at bounding box center [105, 9] width 31 height 5
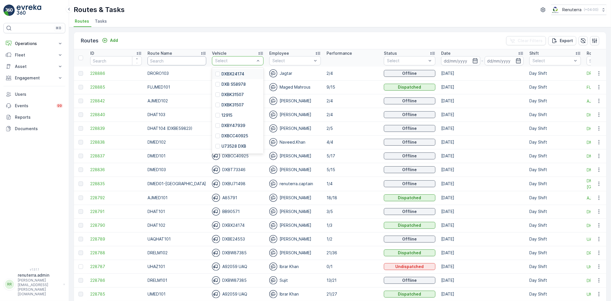
click at [162, 54] on p "Route Name" at bounding box center [160, 53] width 25 height 6
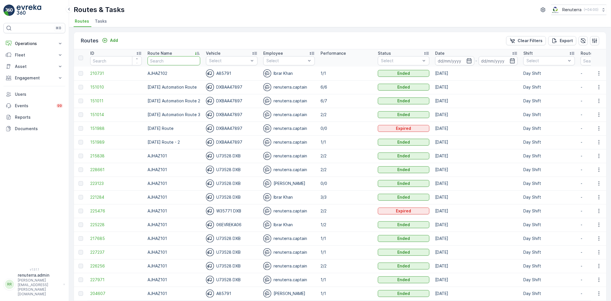
click at [172, 64] on input "text" at bounding box center [174, 60] width 53 height 9
type input "DREL"
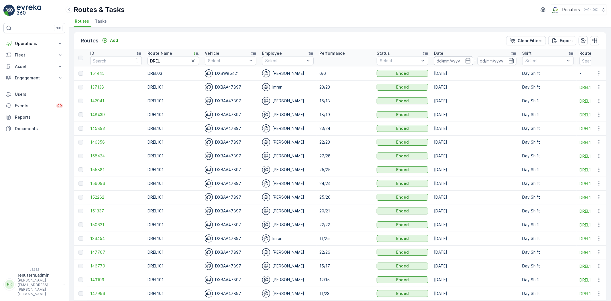
click at [461, 64] on input at bounding box center [453, 60] width 39 height 9
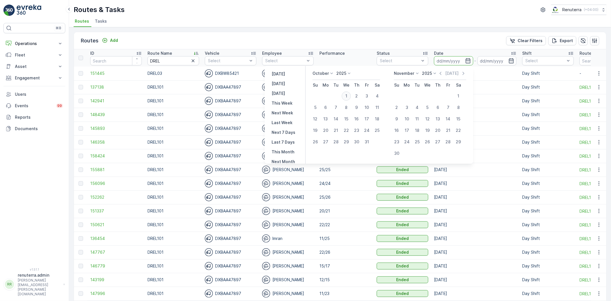
click at [351, 96] on div "1" at bounding box center [346, 95] width 9 height 9
type input "[DATE]"
click at [351, 96] on div "1" at bounding box center [346, 95] width 9 height 9
type input "[DATE]"
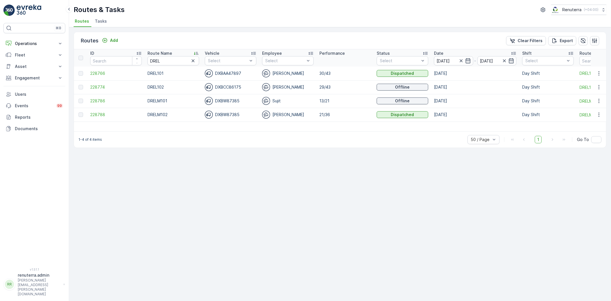
click at [173, 61] on input "DREL" at bounding box center [174, 60] width 52 height 9
type input "DMED"
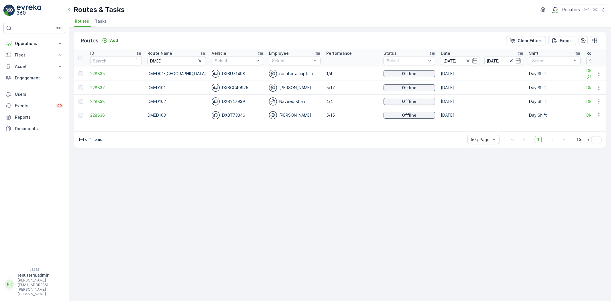
click at [102, 115] on span "228836" at bounding box center [116, 115] width 52 height 6
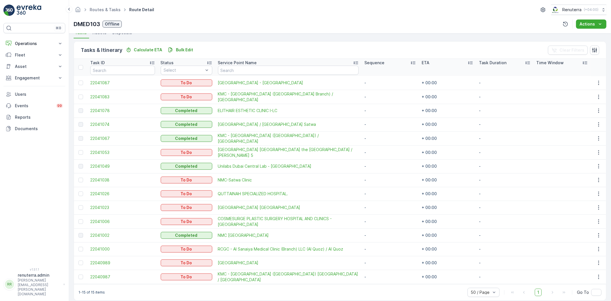
scroll to position [136, 0]
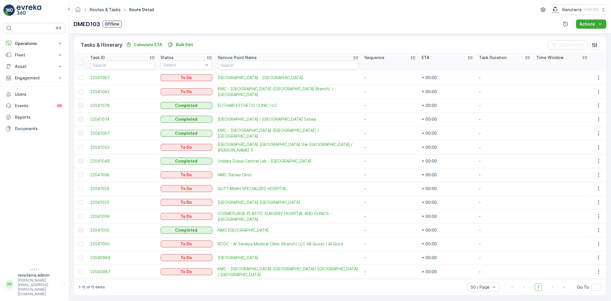
click at [117, 10] on link "Routes & Tasks" at bounding box center [105, 9] width 31 height 5
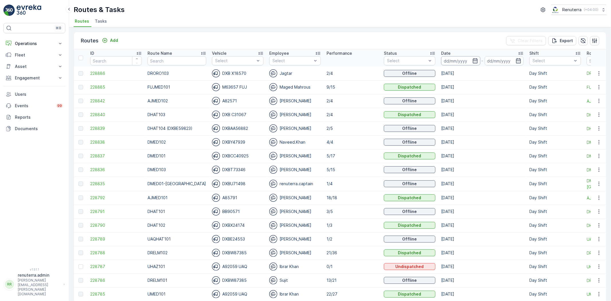
click at [442, 64] on input at bounding box center [460, 60] width 39 height 9
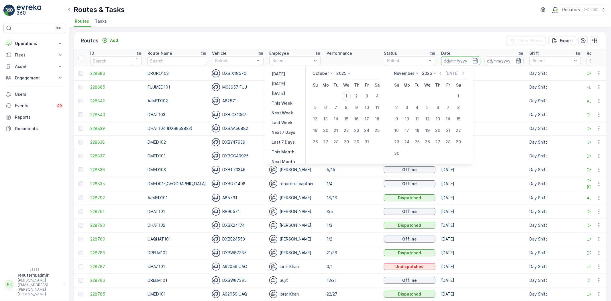
click at [351, 93] on div "1" at bounding box center [346, 95] width 9 height 9
type input "[DATE]"
click at [351, 93] on div "1" at bounding box center [346, 95] width 9 height 9
type input "[DATE]"
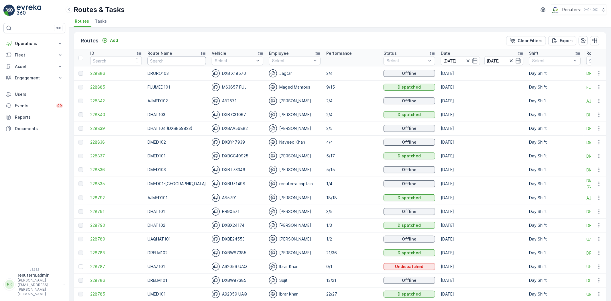
click at [161, 62] on input "text" at bounding box center [177, 60] width 58 height 9
click at [110, 42] on p "Add" at bounding box center [114, 41] width 8 height 6
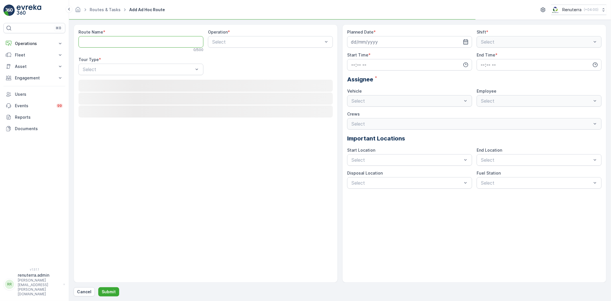
click at [104, 44] on Name "Route Name" at bounding box center [141, 41] width 125 height 11
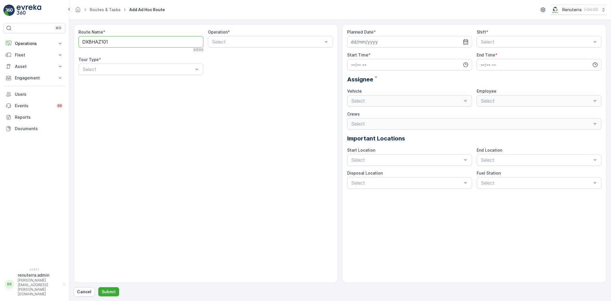
click at [92, 41] on Name "DXBHAZ101" at bounding box center [141, 41] width 125 height 11
click at [66, 33] on div "⌘B Operations Insights Planning Routes & Tasks Cockpit Settings Fleet Live Trac…" at bounding box center [305, 150] width 611 height 301
type Name "DHAZ101"
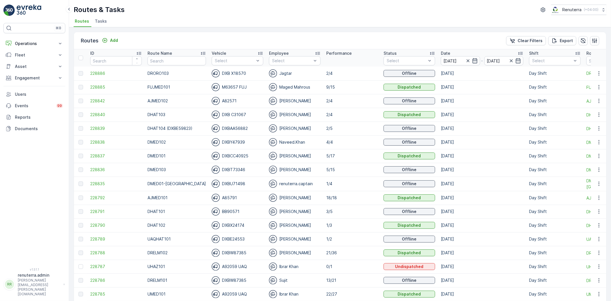
click at [161, 65] on th "Route Name" at bounding box center [177, 57] width 64 height 17
click at [95, 24] on span "Tasks" at bounding box center [101, 21] width 12 height 6
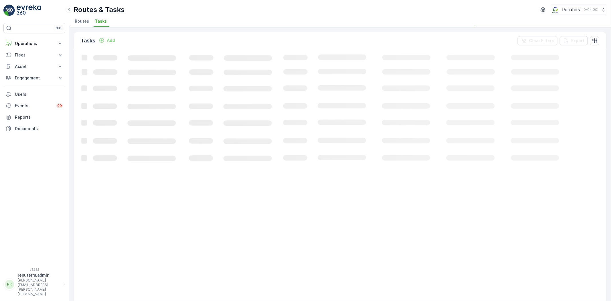
drag, startPoint x: 83, startPoint y: 27, endPoint x: 90, endPoint y: 30, distance: 7.5
click at [83, 26] on div "Routes & Tasks Renuterra ( +04:00 ) Routes Tasks Tasks Add Clear Filters Export…" at bounding box center [340, 150] width 542 height 301
click at [87, 22] on span "Routes" at bounding box center [82, 21] width 14 height 6
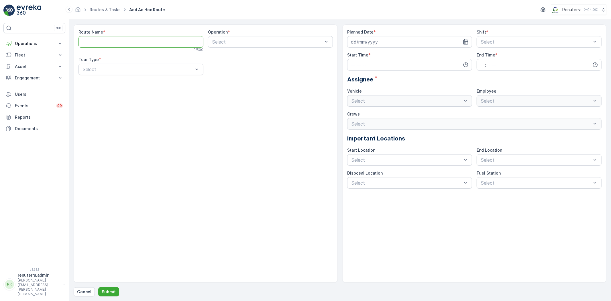
click at [113, 42] on Name "Route Name" at bounding box center [141, 41] width 125 height 11
paste Name "DHAZ101"
type Name "DHAZ101"
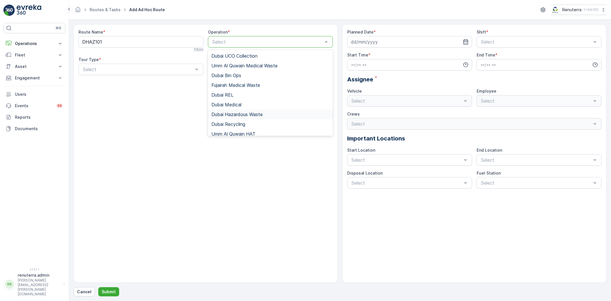
click at [244, 116] on span "Dubai Hazardous Waste" at bounding box center [237, 114] width 51 height 5
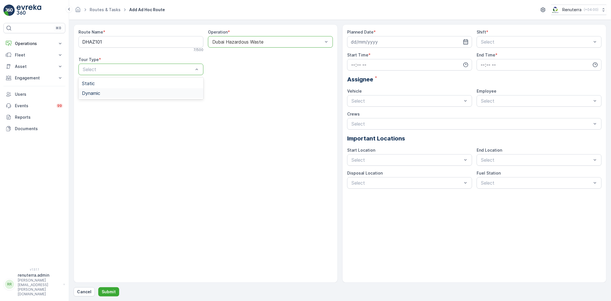
click at [141, 93] on div "Dynamic" at bounding box center [141, 93] width 118 height 5
click at [391, 45] on input at bounding box center [409, 41] width 125 height 11
click at [389, 77] on div "1" at bounding box center [387, 78] width 9 height 9
type input "[DATE]"
click at [502, 36] on div "Select" at bounding box center [539, 41] width 125 height 11
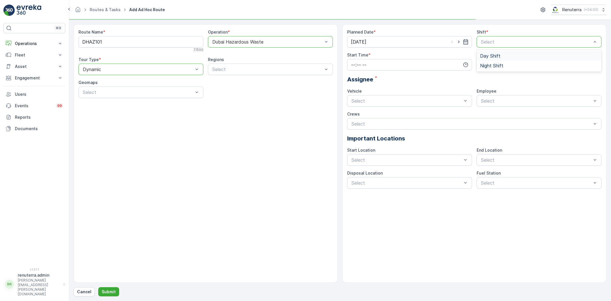
click at [488, 57] on span "Day Shift" at bounding box center [490, 55] width 20 height 5
click at [406, 63] on input "time" at bounding box center [409, 64] width 125 height 11
click at [355, 90] on span "15" at bounding box center [353, 91] width 5 height 6
type input "15:00"
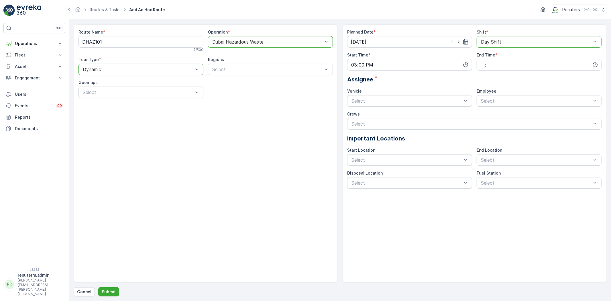
click at [463, 71] on div "Planned Date * 01.10.2025 Shift * option Day Shift, selected. Day Shift Start T…" at bounding box center [474, 108] width 255 height 159
click at [479, 66] on input "time" at bounding box center [539, 64] width 125 height 11
click at [483, 106] on span "21" at bounding box center [482, 107] width 4 height 6
type input "21:00"
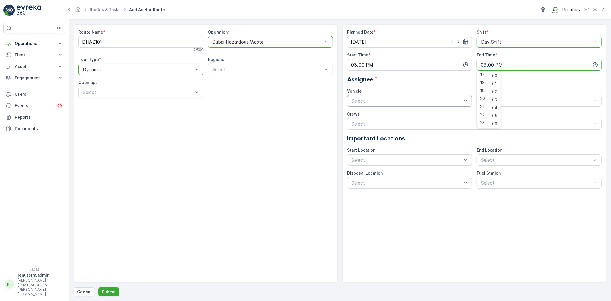
click at [390, 97] on div "Select" at bounding box center [409, 100] width 125 height 11
click at [371, 124] on span "W35771 DXB" at bounding box center [365, 124] width 28 height 5
click at [496, 138] on div "renuterra.captain" at bounding box center [539, 135] width 125 height 10
click at [103, 287] on div "Route Name * DHAZ101 7 / 500 Operation * option Dubai Hazardous Waste, selected…" at bounding box center [340, 160] width 533 height 272
click at [107, 289] on p "Submit" at bounding box center [109, 292] width 14 height 6
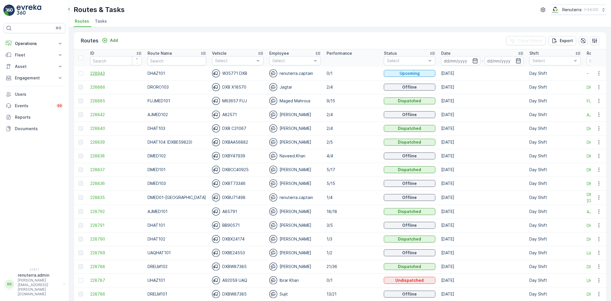
click at [101, 76] on span "228943" at bounding box center [116, 74] width 52 height 6
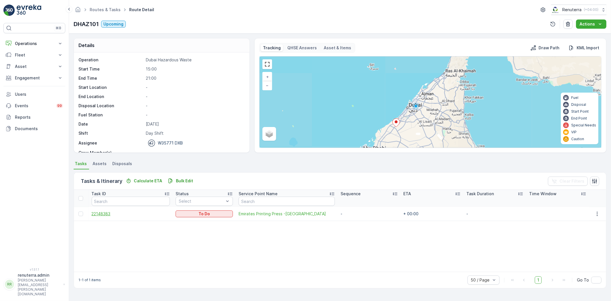
click at [105, 216] on span "22148383" at bounding box center [131, 214] width 79 height 6
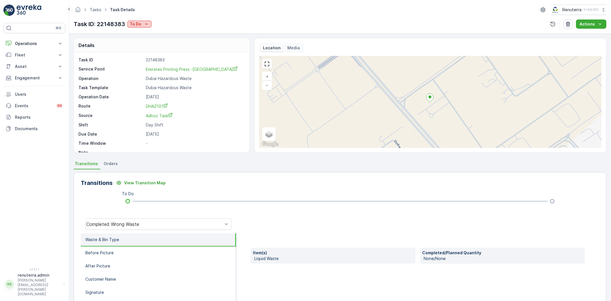
click at [130, 23] on p "To Do" at bounding box center [135, 24] width 11 height 6
click at [149, 49] on span "Completed No one to sign" at bounding box center [156, 49] width 51 height 6
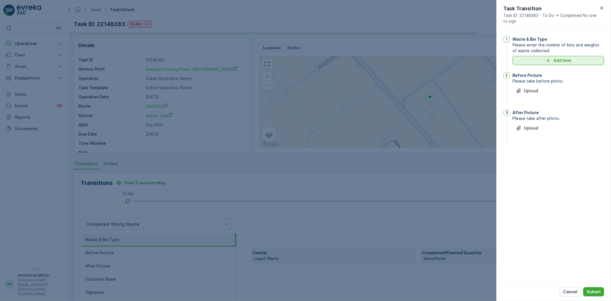
click at [580, 60] on div "Add Item" at bounding box center [558, 61] width 85 height 6
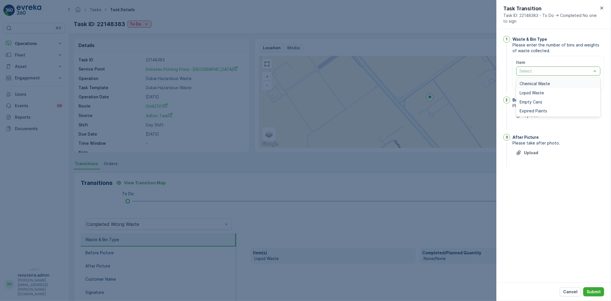
click at [539, 84] on span "Chemical Waste" at bounding box center [535, 83] width 30 height 5
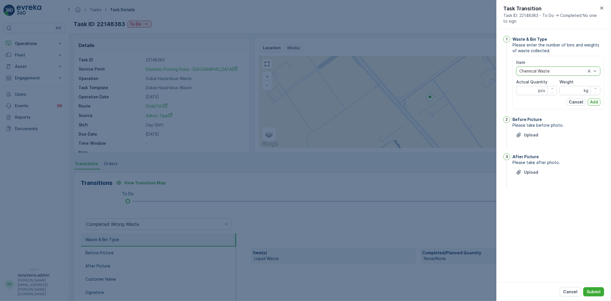
click at [539, 88] on p "pcs" at bounding box center [542, 91] width 7 height 6
drag, startPoint x: 539, startPoint y: 89, endPoint x: 531, endPoint y: 95, distance: 9.9
click at [537, 90] on div "pcs" at bounding box center [536, 90] width 41 height 9
click at [531, 95] on Quantity "Actual Quantity" at bounding box center [536, 90] width 41 height 9
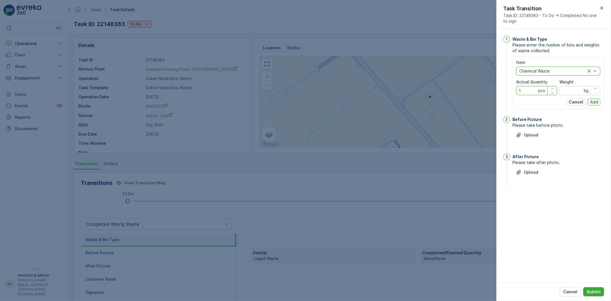
type Quantity "1"
click at [582, 92] on input "Weight" at bounding box center [580, 90] width 41 height 9
type input "9040"
drag, startPoint x: 591, startPoint y: 110, endPoint x: 592, endPoint y: 103, distance: 6.4
click at [592, 108] on div "Waste & Bin Type Please enter the number of bins and weights of waste collected…" at bounding box center [559, 75] width 92 height 78
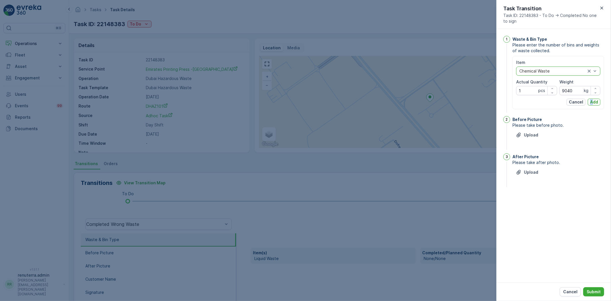
click at [592, 103] on p "Add" at bounding box center [594, 102] width 8 height 6
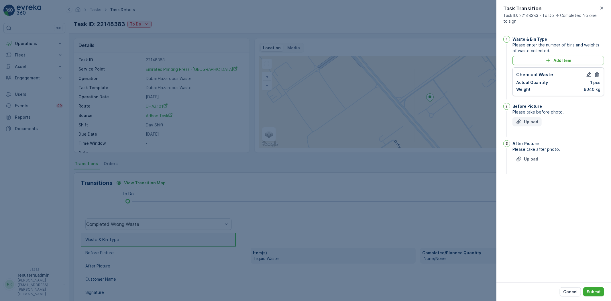
click at [528, 124] on p "Upload" at bounding box center [531, 122] width 14 height 6
click at [531, 189] on p "Upload" at bounding box center [531, 188] width 14 height 6
click at [593, 293] on p "Submit" at bounding box center [594, 292] width 14 height 6
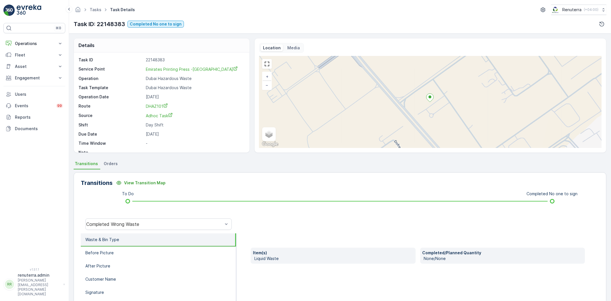
click at [156, 230] on div "Completed Wrong Waste" at bounding box center [159, 224] width 156 height 18
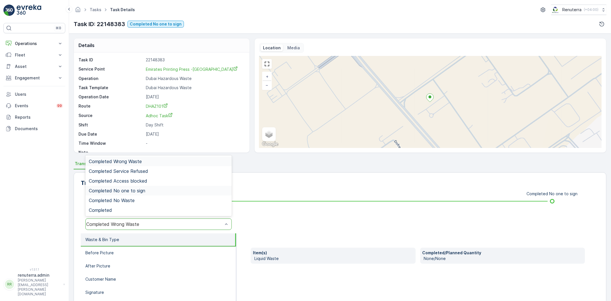
click at [146, 193] on div "Completed No one to sign" at bounding box center [158, 191] width 146 height 10
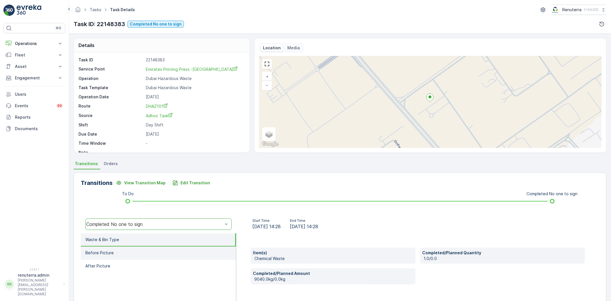
click at [124, 253] on li "Before Picture" at bounding box center [158, 252] width 155 height 13
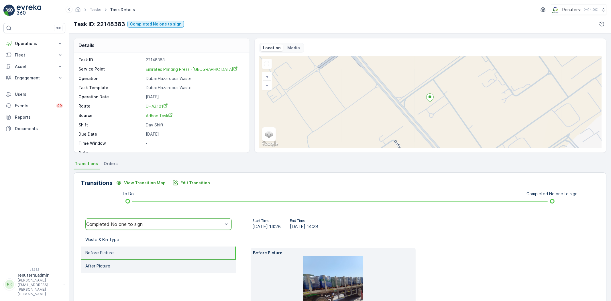
click at [130, 261] on li "After Picture" at bounding box center [158, 266] width 155 height 13
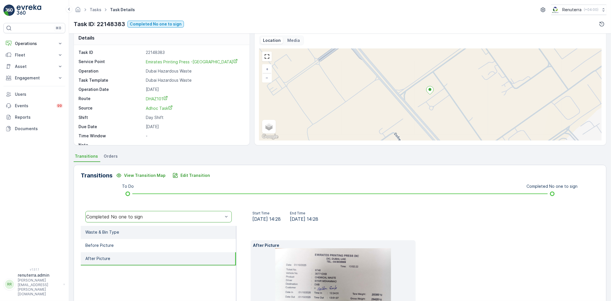
scroll to position [60, 0]
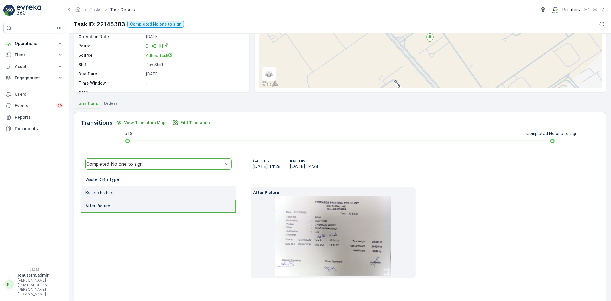
click at [124, 194] on li "Before Picture" at bounding box center [158, 192] width 155 height 13
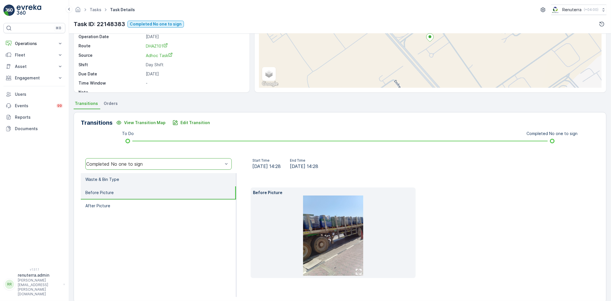
click at [134, 183] on li "Waste & Bin Type" at bounding box center [158, 179] width 155 height 13
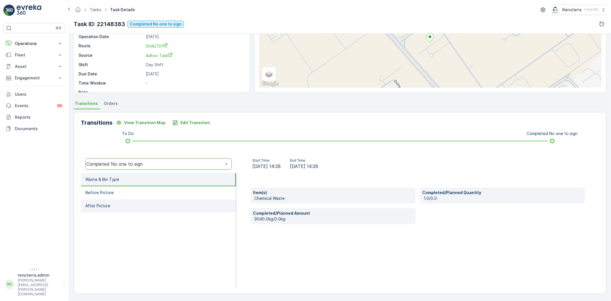
drag, startPoint x: 132, startPoint y: 212, endPoint x: 125, endPoint y: 203, distance: 11.6
click at [131, 211] on ul "Waste & Bin Type Before Picture After Picture" at bounding box center [159, 230] width 156 height 115
click at [123, 201] on li "After Picture" at bounding box center [158, 205] width 155 height 13
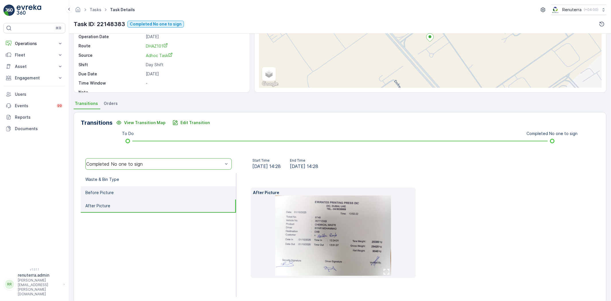
click at [120, 194] on li "Before Picture" at bounding box center [158, 192] width 155 height 13
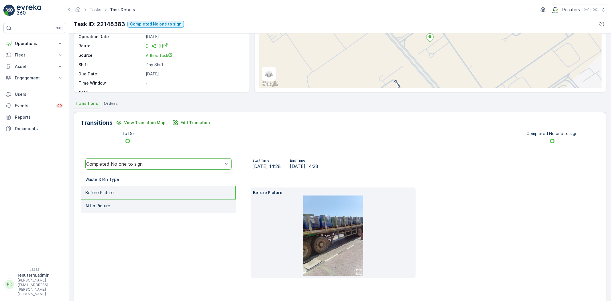
click at [124, 203] on li "After Picture" at bounding box center [158, 205] width 155 height 13
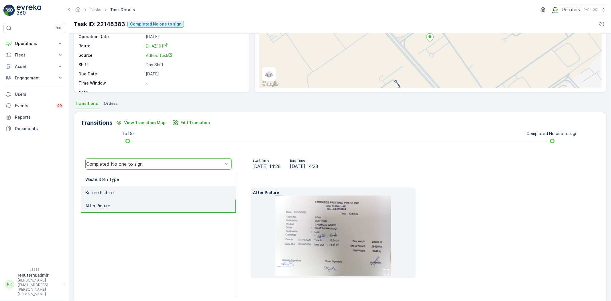
click at [118, 195] on li "Before Picture" at bounding box center [158, 192] width 155 height 13
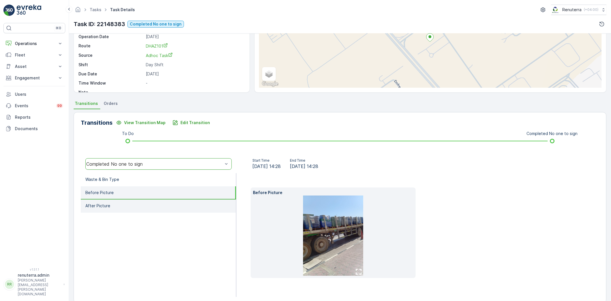
click at [128, 199] on li "After Picture" at bounding box center [158, 205] width 155 height 13
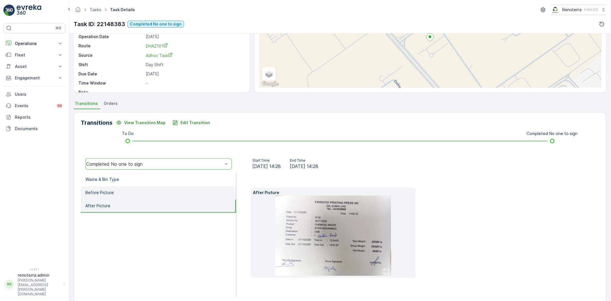
click at [123, 194] on li "Before Picture" at bounding box center [158, 192] width 155 height 13
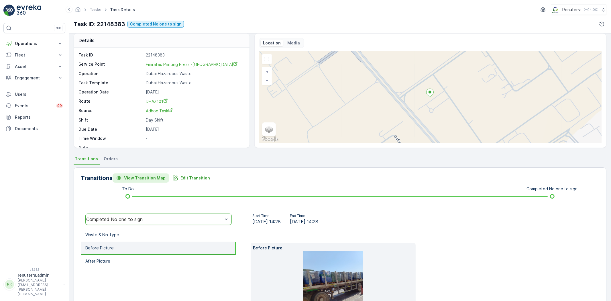
scroll to position [0, 0]
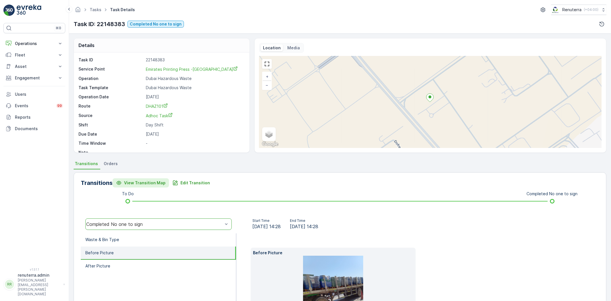
click at [118, 185] on button "View Transition Map" at bounding box center [141, 182] width 56 height 9
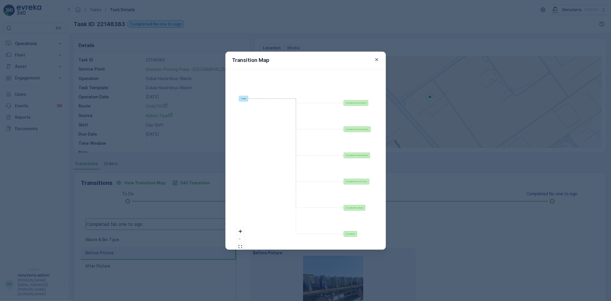
click at [126, 236] on div "Transition Map To Do Completed Wrong Waste Completed Service Refused Completed …" at bounding box center [305, 150] width 611 height 301
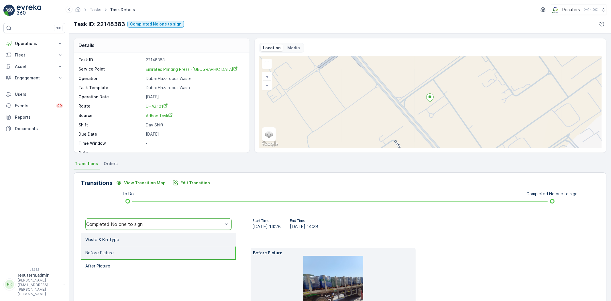
click at [127, 239] on li "Waste & Bin Type" at bounding box center [158, 239] width 155 height 13
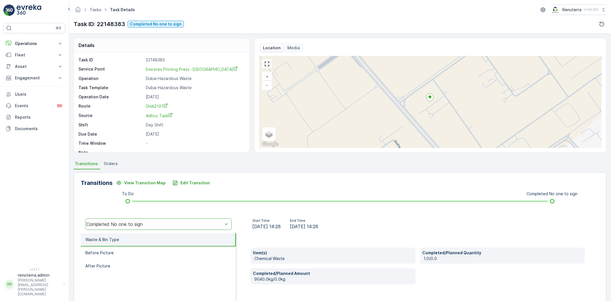
click at [127, 245] on li "Waste & Bin Type" at bounding box center [158, 239] width 155 height 13
click at [125, 247] on li "Before Picture" at bounding box center [158, 252] width 155 height 13
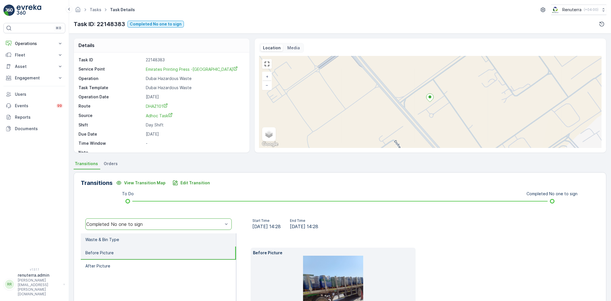
click at [122, 240] on li "Waste & Bin Type" at bounding box center [158, 239] width 155 height 13
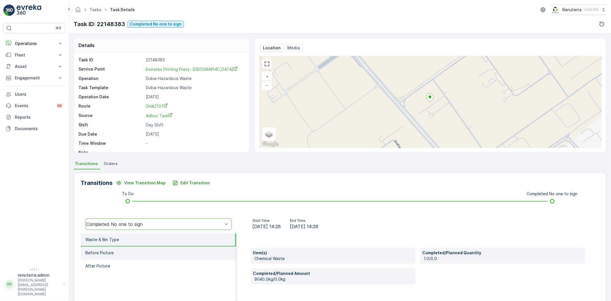
drag, startPoint x: 125, startPoint y: 249, endPoint x: 122, endPoint y: 247, distance: 3.0
click at [125, 249] on li "Before Picture" at bounding box center [158, 252] width 155 height 13
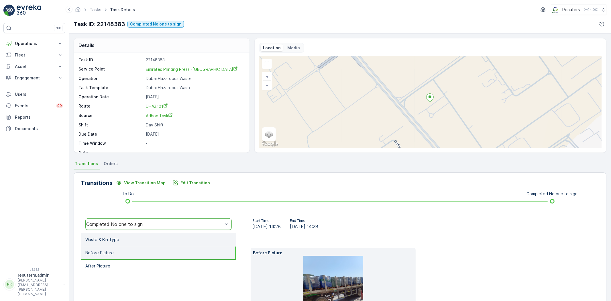
click at [118, 240] on p "Waste & Bin Type" at bounding box center [102, 240] width 34 height 6
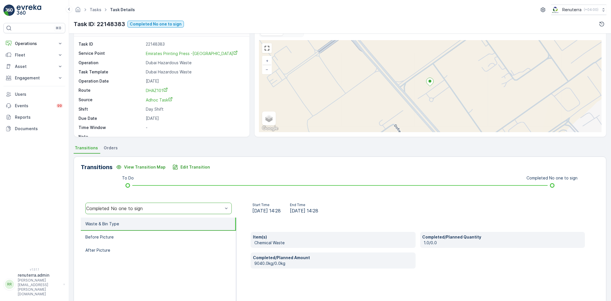
scroll to position [32, 0]
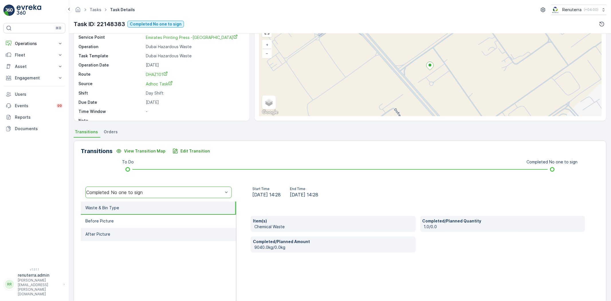
click at [116, 230] on li "After Picture" at bounding box center [158, 234] width 155 height 13
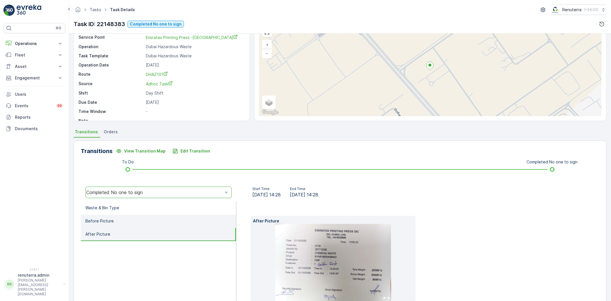
click at [116, 224] on li "Before Picture" at bounding box center [158, 221] width 155 height 13
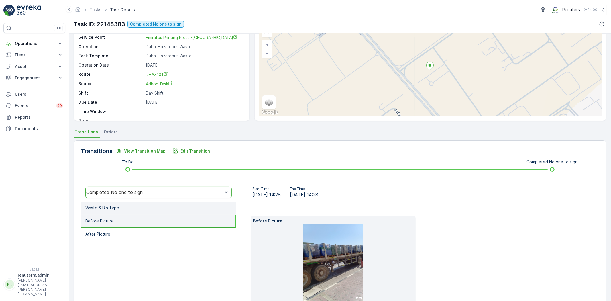
click at [127, 208] on li "Waste & Bin Type" at bounding box center [158, 207] width 155 height 13
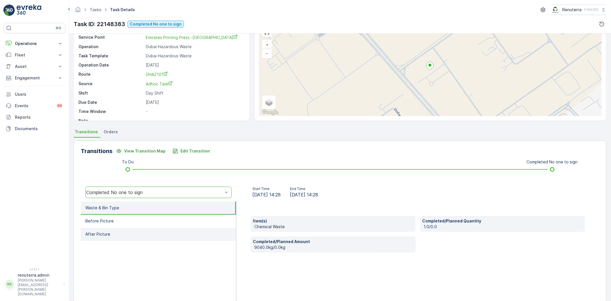
click at [127, 228] on li "After Picture" at bounding box center [158, 234] width 155 height 13
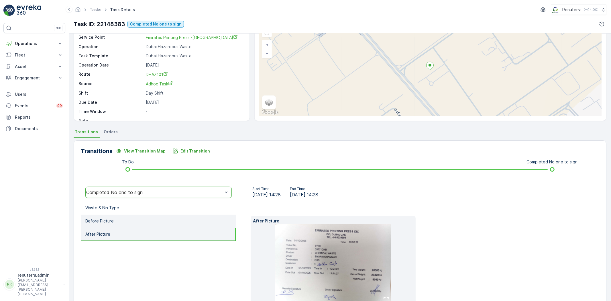
drag, startPoint x: 124, startPoint y: 240, endPoint x: 116, endPoint y: 222, distance: 20.3
click at [122, 239] on ul "Waste & Bin Type Before Picture After Picture" at bounding box center [159, 263] width 156 height 124
click at [115, 220] on li "Before Picture" at bounding box center [158, 221] width 155 height 13
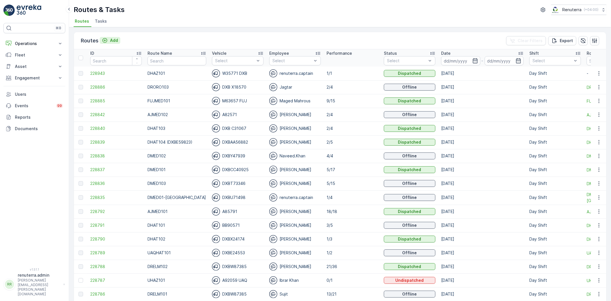
click at [108, 41] on div "Add" at bounding box center [110, 41] width 16 height 6
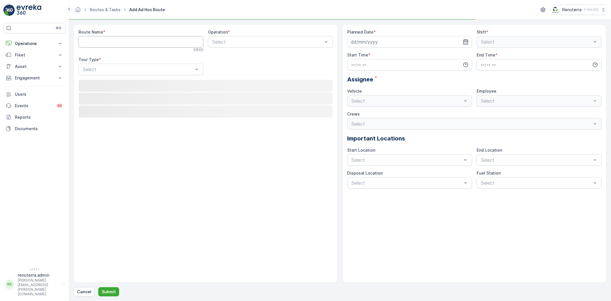
click at [116, 43] on Name "Route Name" at bounding box center [141, 41] width 125 height 11
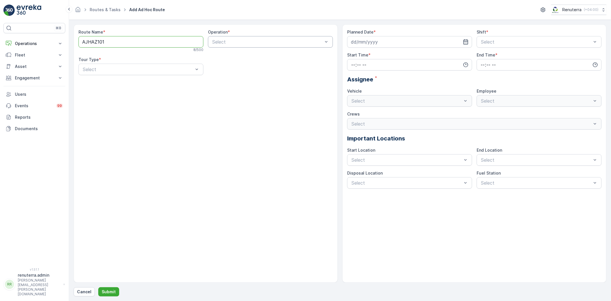
type Name "AJHAZ101"
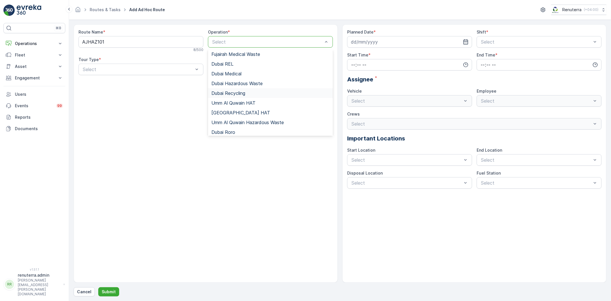
scroll to position [72, 0]
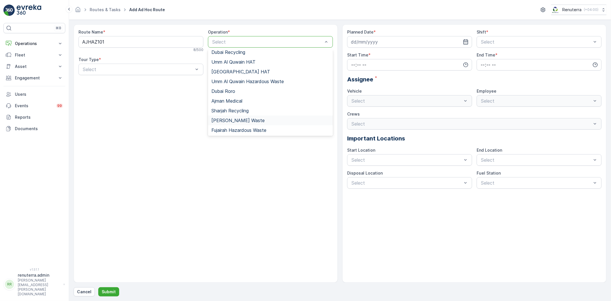
click at [244, 122] on span "[PERSON_NAME] Waste" at bounding box center [238, 120] width 53 height 5
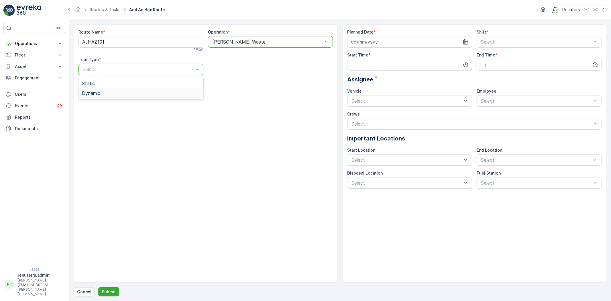
click at [142, 95] on div "Dynamic" at bounding box center [141, 93] width 118 height 5
click at [370, 47] on div "Planned Date * Shift * Select Start Time * End Time * Assignee * Vehicle Select…" at bounding box center [474, 108] width 255 height 159
click at [377, 46] on input at bounding box center [409, 41] width 125 height 11
click at [389, 77] on div "1" at bounding box center [387, 78] width 9 height 9
type input "[DATE]"
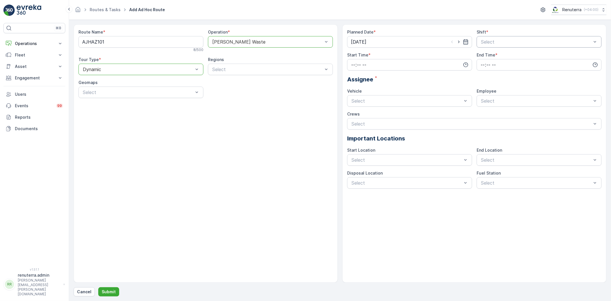
click at [492, 45] on div "Select" at bounding box center [539, 41] width 125 height 11
drag, startPoint x: 484, startPoint y: 58, endPoint x: 486, endPoint y: 61, distance: 3.2
click at [484, 58] on div "Day Shift" at bounding box center [539, 56] width 125 height 10
drag, startPoint x: 411, startPoint y: 62, endPoint x: 399, endPoint y: 78, distance: 20.1
click at [411, 61] on input "time" at bounding box center [409, 64] width 125 height 11
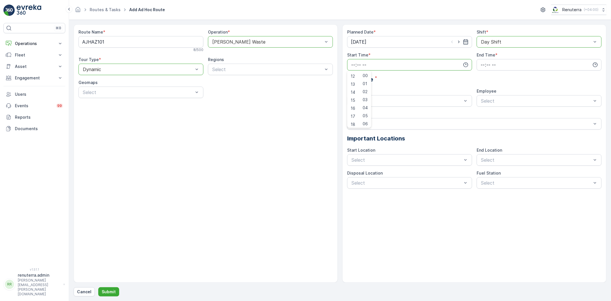
scroll to position [95, 0]
click at [356, 99] on div "15" at bounding box center [354, 101] width 10 height 8
type input "15:00"
click at [480, 67] on input "time" at bounding box center [539, 64] width 125 height 11
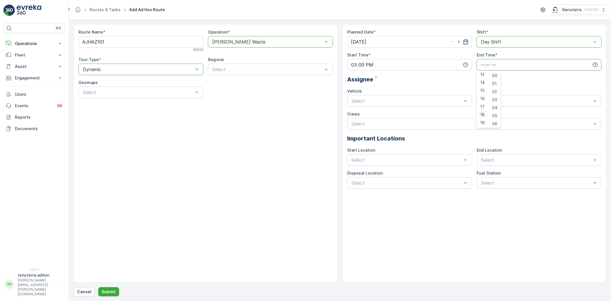
click at [483, 112] on span "18" at bounding box center [482, 115] width 5 height 6
type input "18:00"
click at [374, 147] on div "W35771 DXB Busy" at bounding box center [409, 144] width 125 height 10
click at [508, 105] on div "Select" at bounding box center [539, 100] width 125 height 11
click at [497, 151] on span "renuterra.captain" at bounding box center [498, 153] width 36 height 5
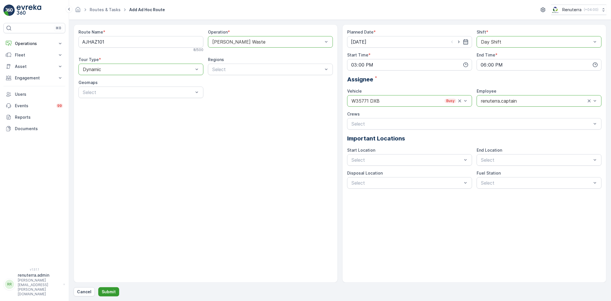
click at [103, 291] on p "Submit" at bounding box center [109, 292] width 14 height 6
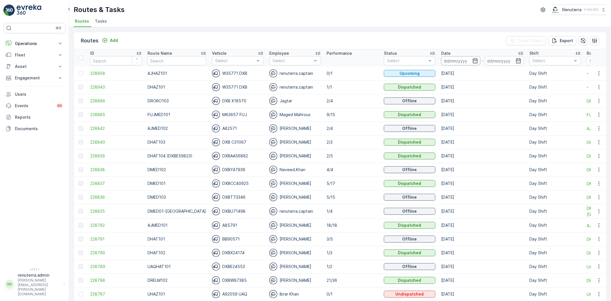
click at [462, 61] on input at bounding box center [460, 60] width 39 height 9
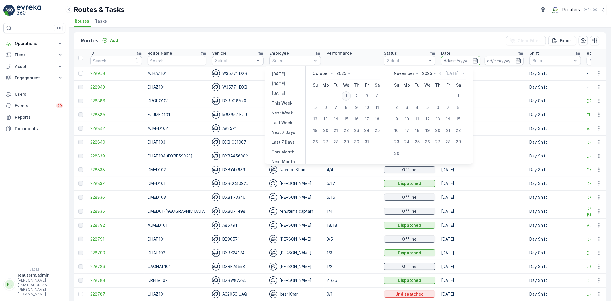
click at [347, 96] on div "1" at bounding box center [346, 95] width 9 height 9
type input "[DATE]"
click at [347, 96] on div "1" at bounding box center [346, 95] width 9 height 9
type input "[DATE]"
click at [347, 96] on td "2/4" at bounding box center [352, 101] width 57 height 14
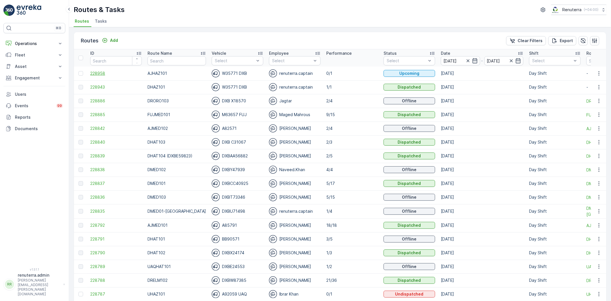
click at [101, 74] on span "228958" at bounding box center [116, 74] width 52 height 6
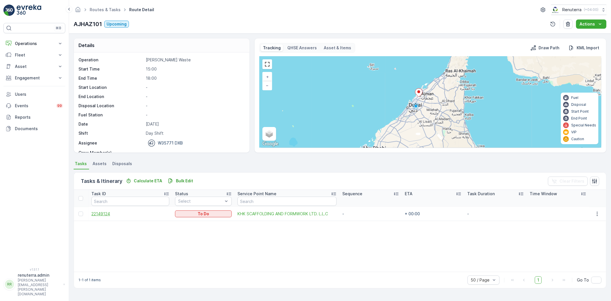
click at [112, 212] on span "22149124" at bounding box center [130, 214] width 78 height 6
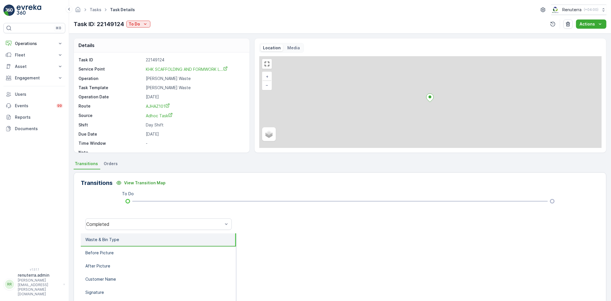
drag, startPoint x: 140, startPoint y: 32, endPoint x: 139, endPoint y: 28, distance: 4.2
click at [140, 31] on div "Tasks Task Details Renuterra ( +04:00 ) Task ID: 22149124 To Do Actions" at bounding box center [340, 17] width 542 height 34
click at [139, 27] on button "To Do" at bounding box center [138, 24] width 24 height 7
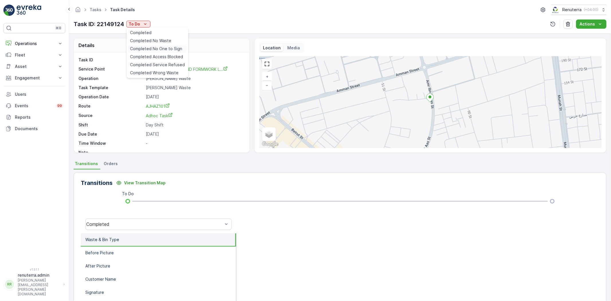
click at [154, 45] on div "Completed No One to Sign" at bounding box center [157, 49] width 59 height 8
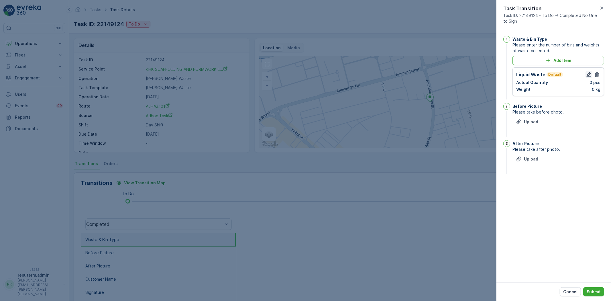
click at [590, 72] on icon "button" at bounding box center [589, 75] width 6 height 6
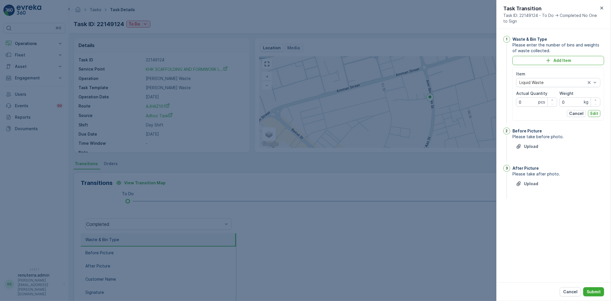
click at [531, 98] on Quantity "0" at bounding box center [536, 101] width 41 height 9
type Quantity "01"
drag, startPoint x: 574, startPoint y: 103, endPoint x: 561, endPoint y: 106, distance: 13.3
click at [561, 106] on input "0" at bounding box center [580, 101] width 41 height 9
type input "26520"
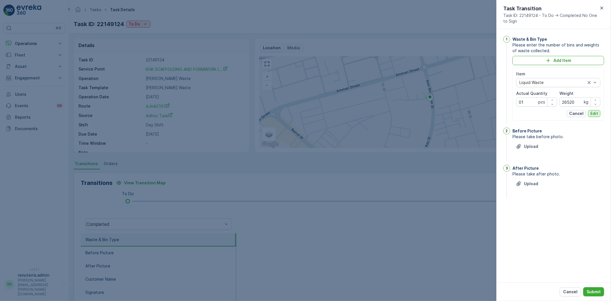
click at [596, 115] on p "Edit" at bounding box center [595, 114] width 8 height 6
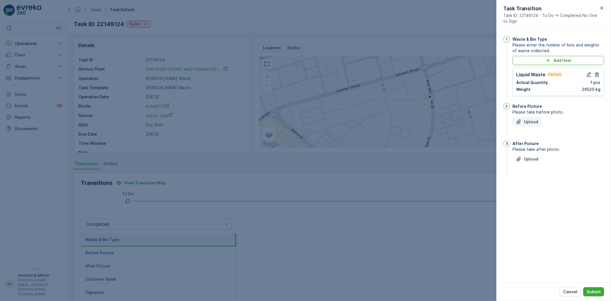
click at [522, 126] on button "Upload" at bounding box center [527, 121] width 29 height 9
click at [523, 152] on img at bounding box center [520, 147] width 14 height 14
click at [535, 190] on p "Upload" at bounding box center [531, 188] width 14 height 6
click at [588, 291] on p "Submit" at bounding box center [594, 292] width 14 height 6
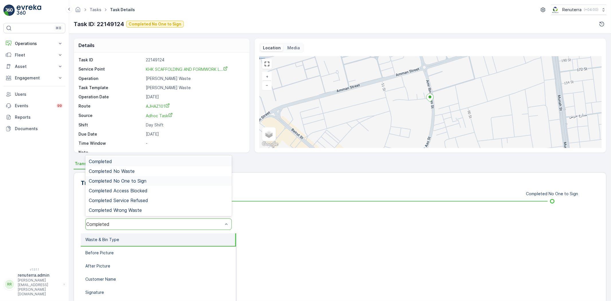
click at [148, 179] on div "Completed No One to Sign" at bounding box center [159, 180] width 140 height 5
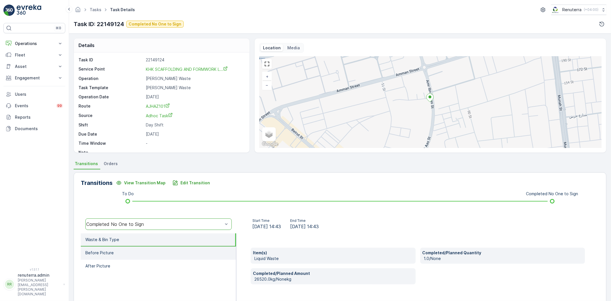
click at [151, 248] on li "Before Picture" at bounding box center [158, 252] width 155 height 13
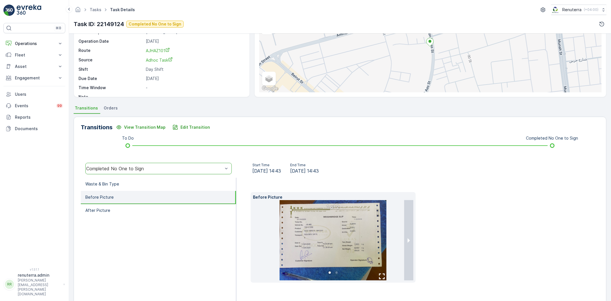
scroll to position [60, 0]
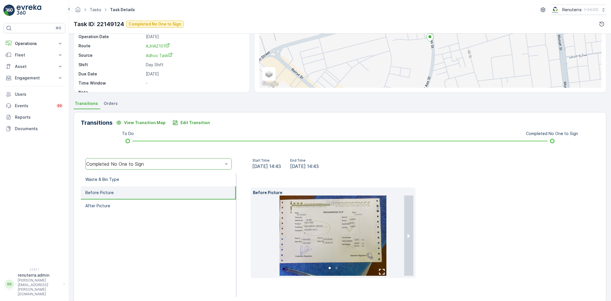
click at [187, 197] on li "Before Picture" at bounding box center [158, 192] width 155 height 13
click at [182, 209] on li "After Picture" at bounding box center [158, 205] width 155 height 13
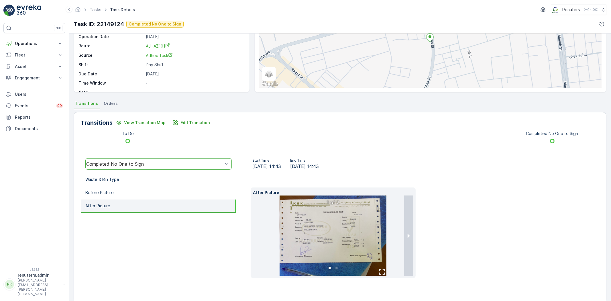
click at [302, 222] on img at bounding box center [333, 235] width 107 height 80
click at [117, 196] on li "Before Picture" at bounding box center [158, 192] width 155 height 13
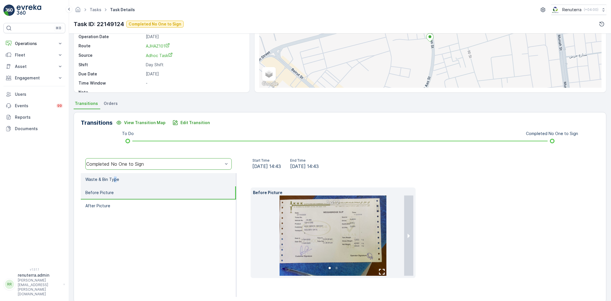
click at [115, 183] on li "Waste & Bin Type" at bounding box center [158, 179] width 155 height 13
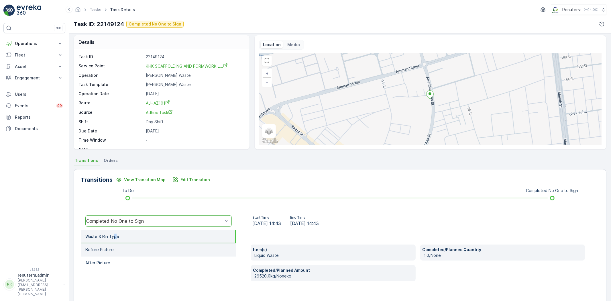
scroll to position [0, 0]
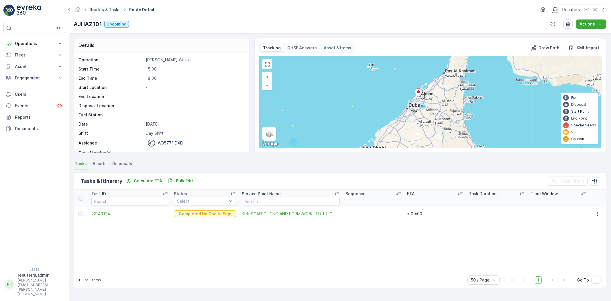
click at [114, 10] on link "Routes & Tasks" at bounding box center [105, 9] width 31 height 5
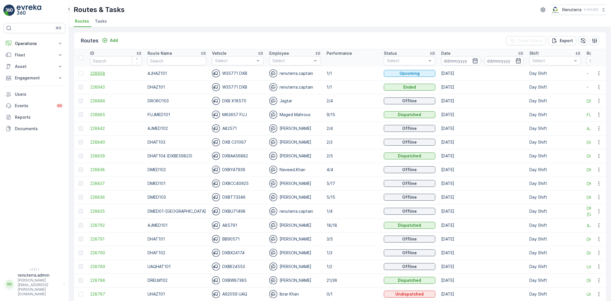
click at [104, 73] on span "228958" at bounding box center [116, 74] width 52 height 6
